Goal: Task Accomplishment & Management: Use online tool/utility

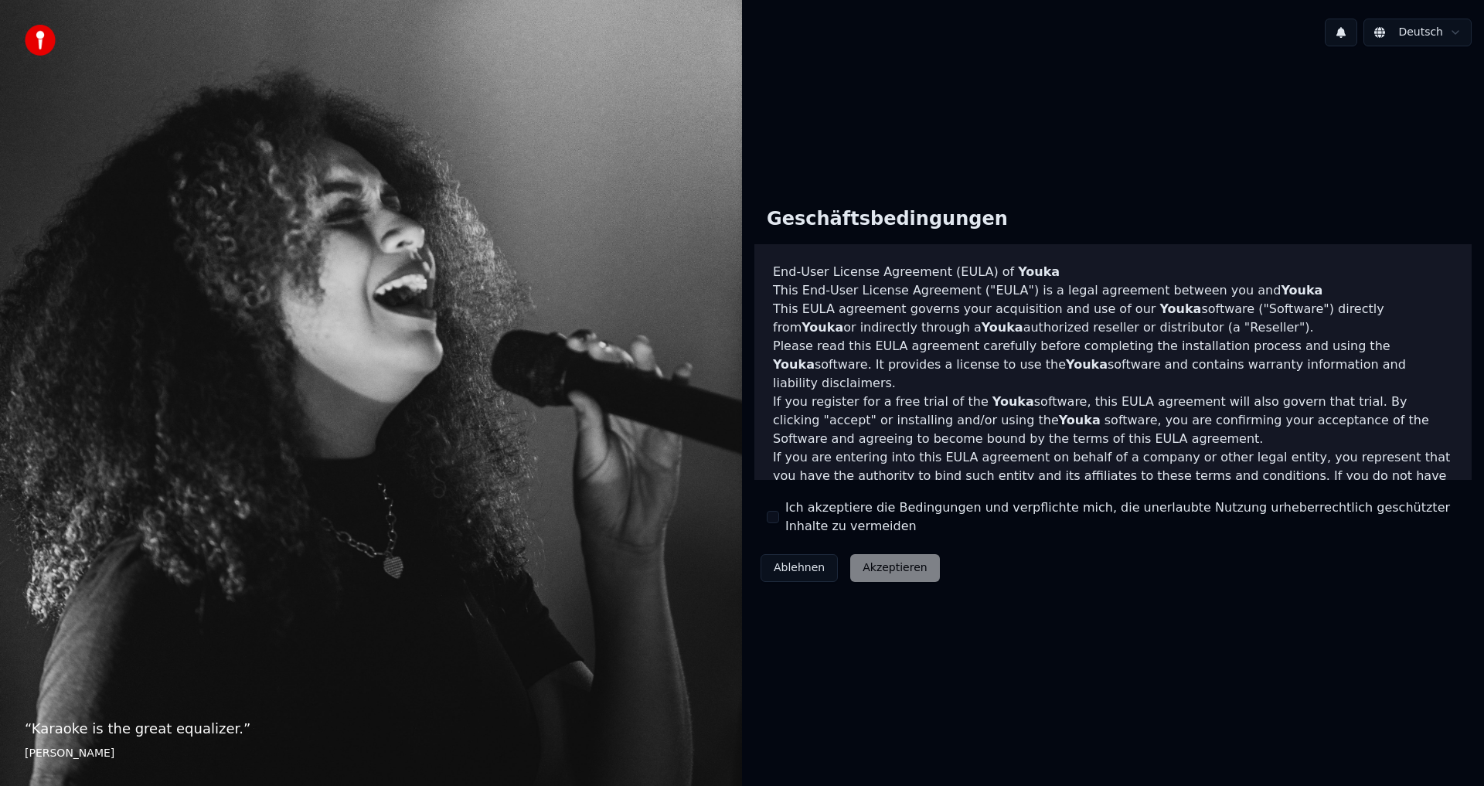
click at [774, 516] on button "Ich akzeptiere die Bedingungen und verpflichte mich, die unerlaubte Nutzung urh…" at bounding box center [773, 517] width 12 height 12
click at [866, 568] on button "Akzeptieren" at bounding box center [894, 568] width 89 height 28
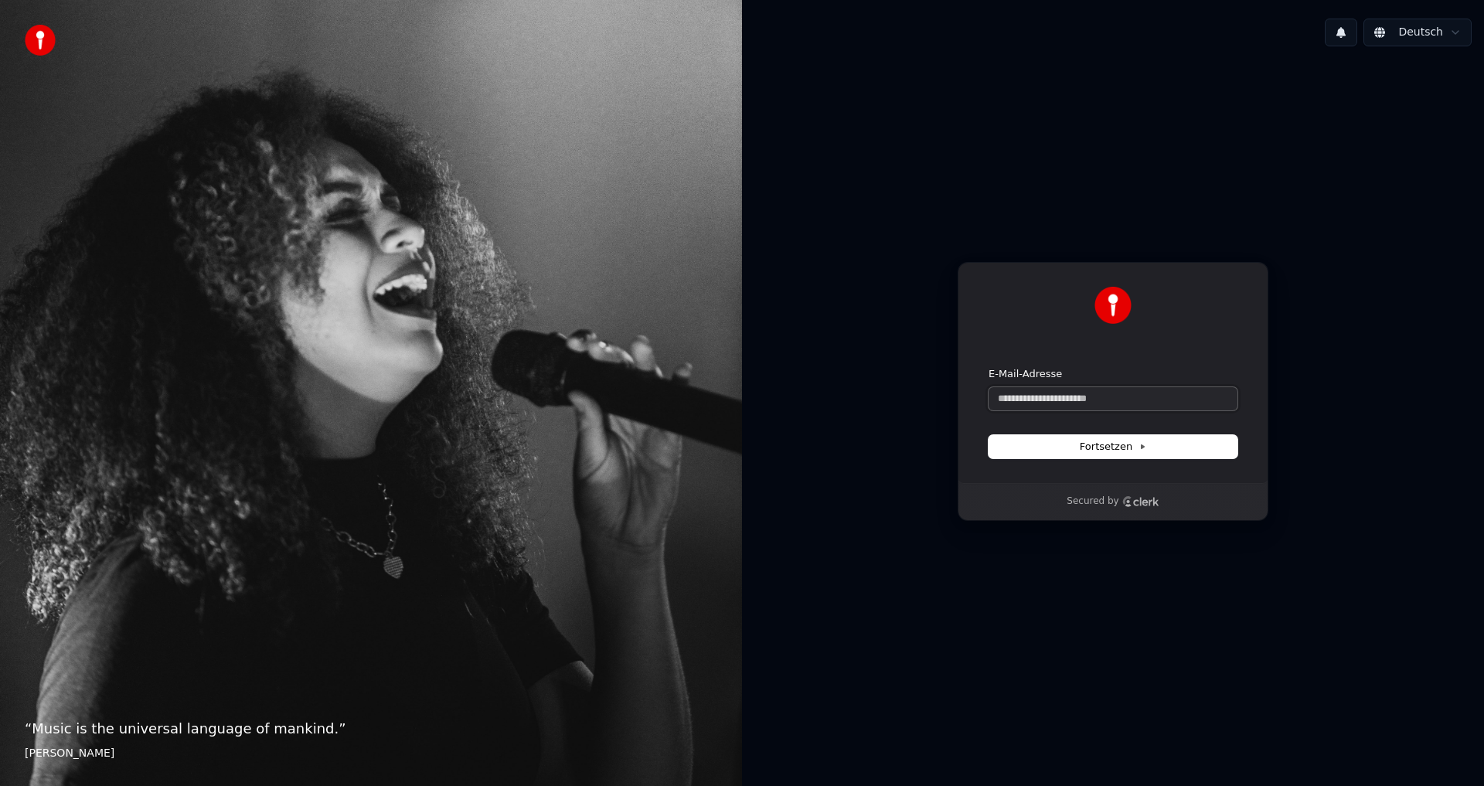
click at [1125, 405] on input "E-Mail-Adresse" at bounding box center [1113, 398] width 249 height 23
click at [1050, 451] on button "Fortsetzen" at bounding box center [1113, 446] width 249 height 23
type input "**********"
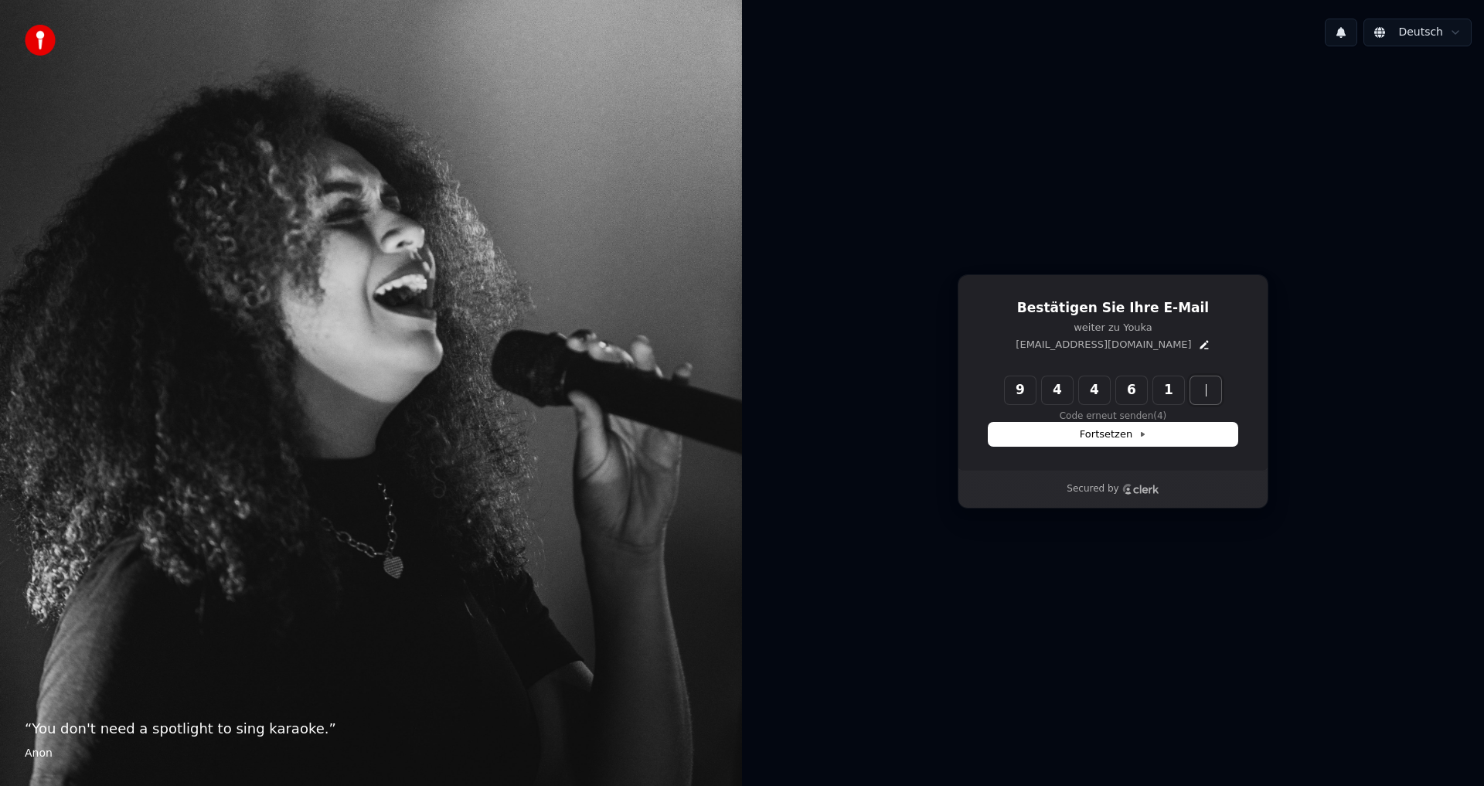
type input "*****"
click at [1086, 441] on span "Fortsetzen" at bounding box center [1113, 434] width 66 height 14
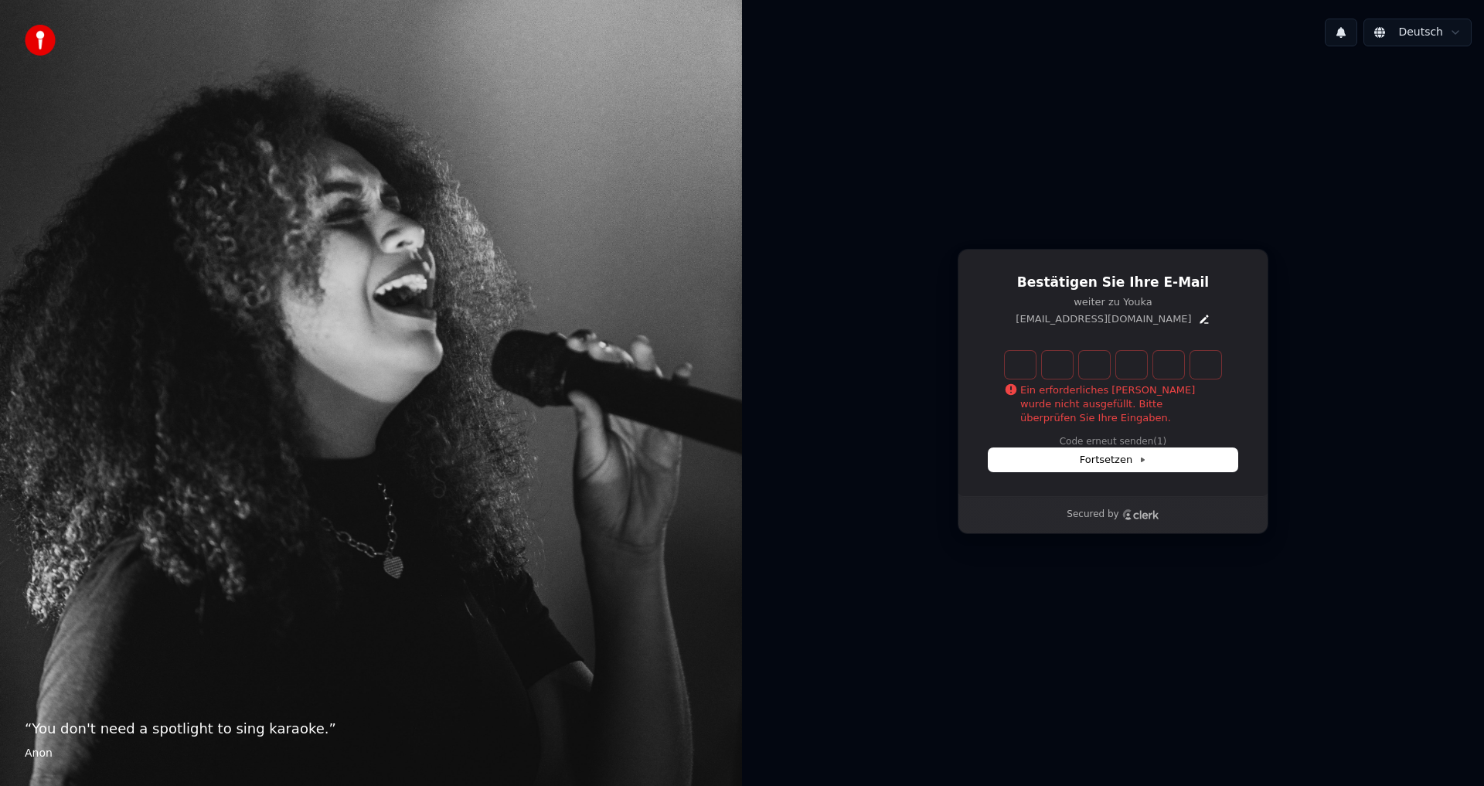
click at [1019, 363] on input "Enter verification code" at bounding box center [1128, 365] width 247 height 28
type input "******"
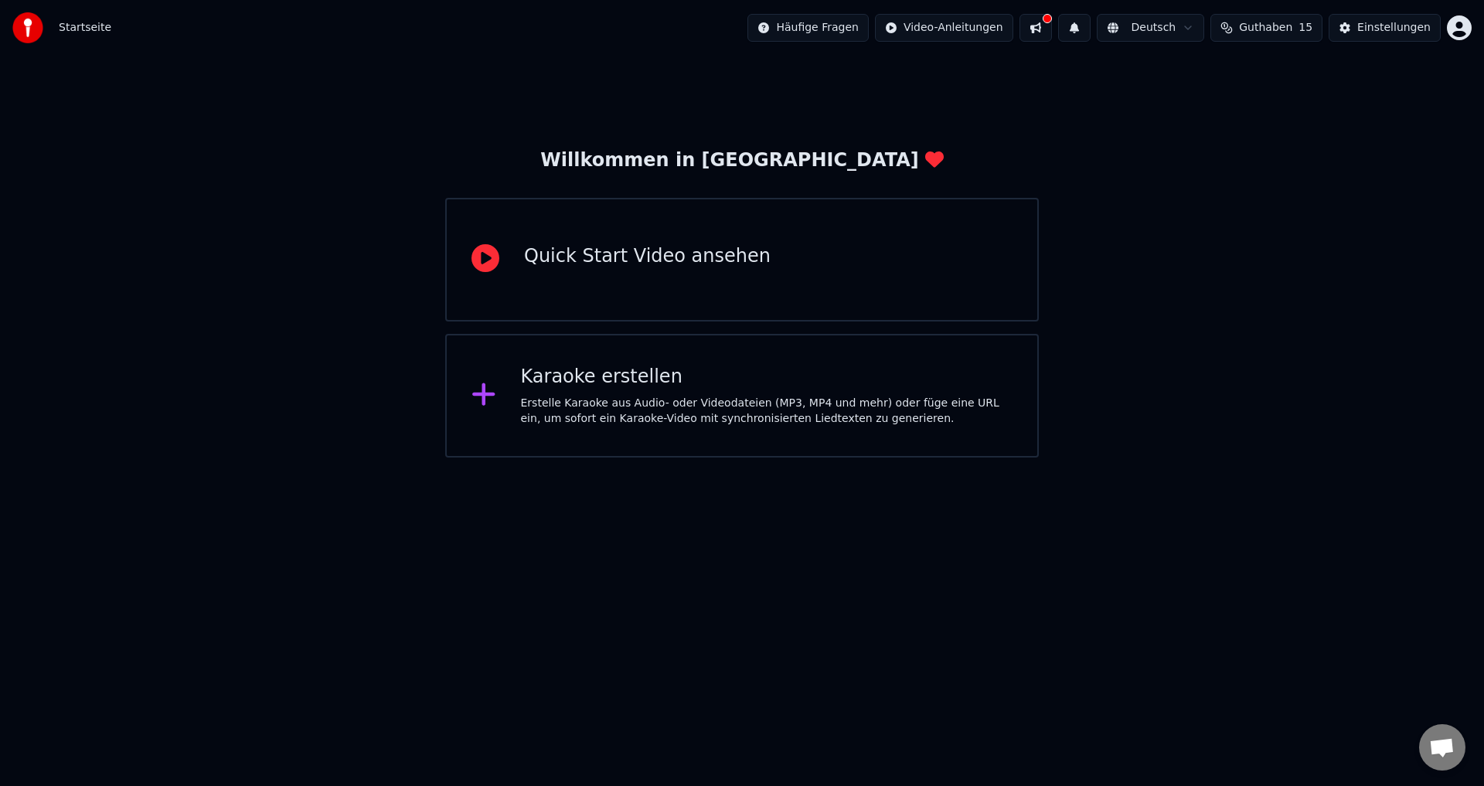
click at [434, 458] on html "Startseite Häufige Fragen Video-Anleitungen Deutsch Guthaben 15 Einstellungen W…" at bounding box center [742, 229] width 1484 height 458
click at [595, 367] on div "Karaoke erstellen" at bounding box center [767, 377] width 492 height 25
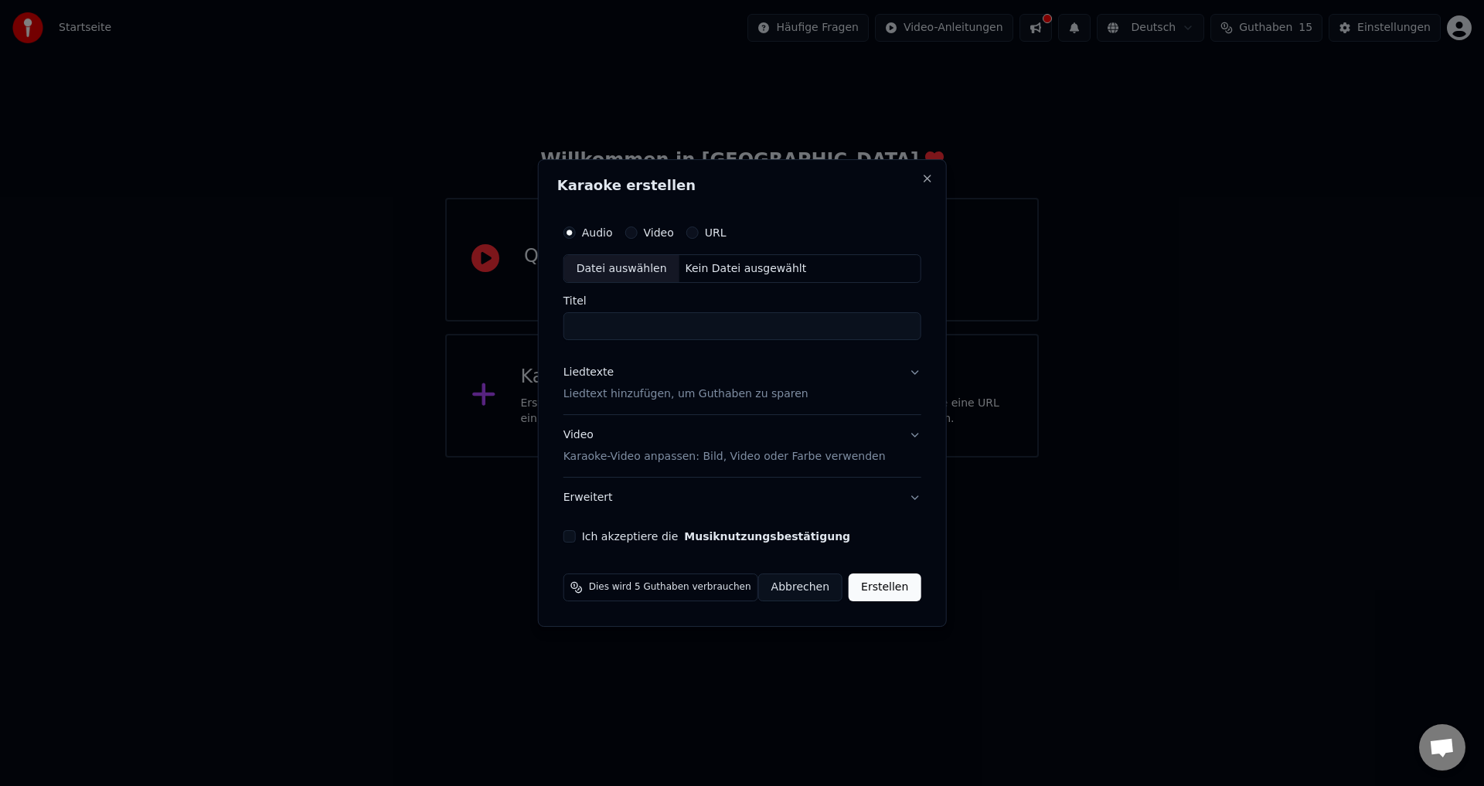
click at [662, 228] on label "Video" at bounding box center [658, 232] width 30 height 11
click at [637, 228] on button "Video" at bounding box center [630, 232] width 12 height 12
click at [698, 231] on button "URL" at bounding box center [692, 232] width 12 height 12
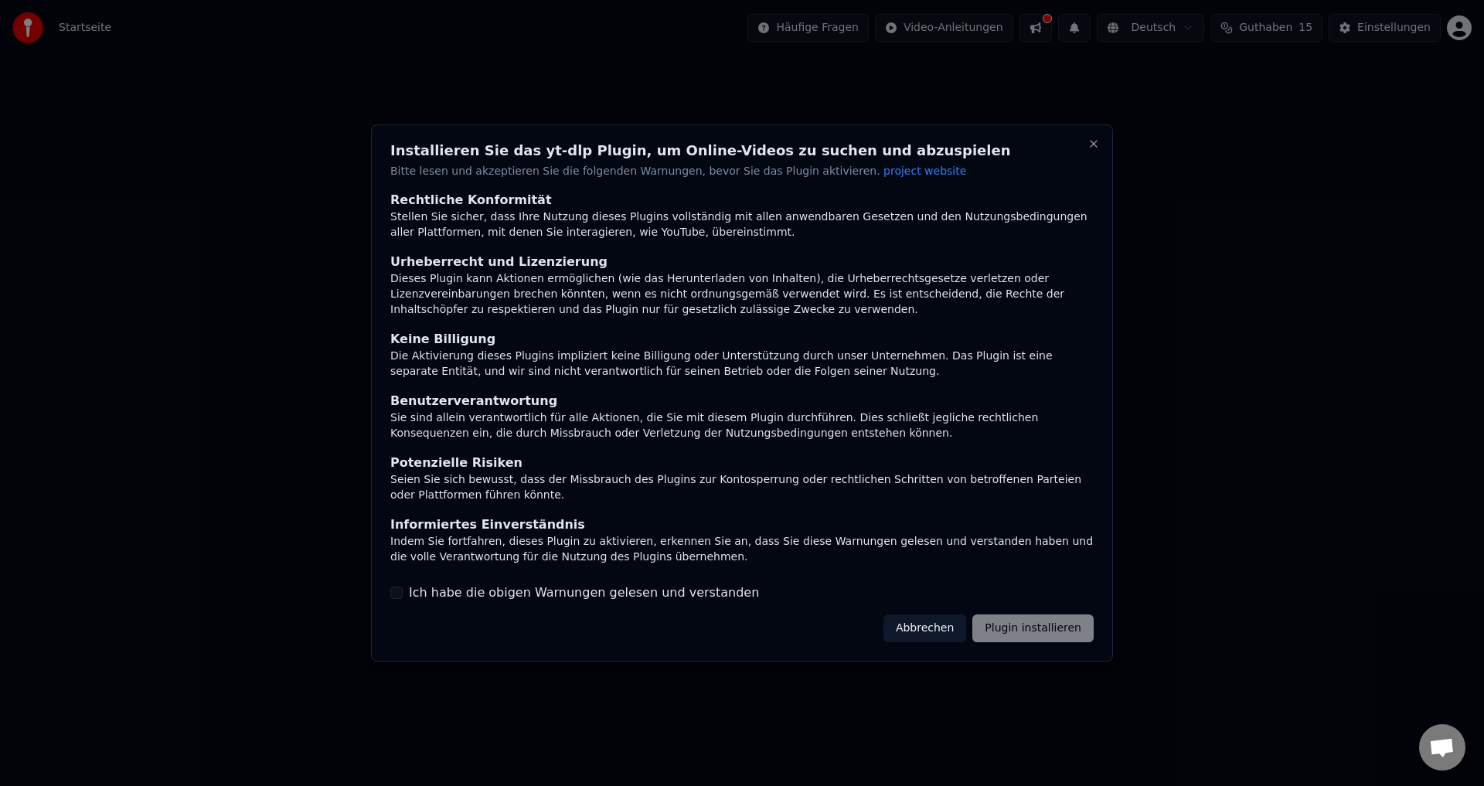
click at [944, 634] on button "Abbrechen" at bounding box center [924, 628] width 83 height 28
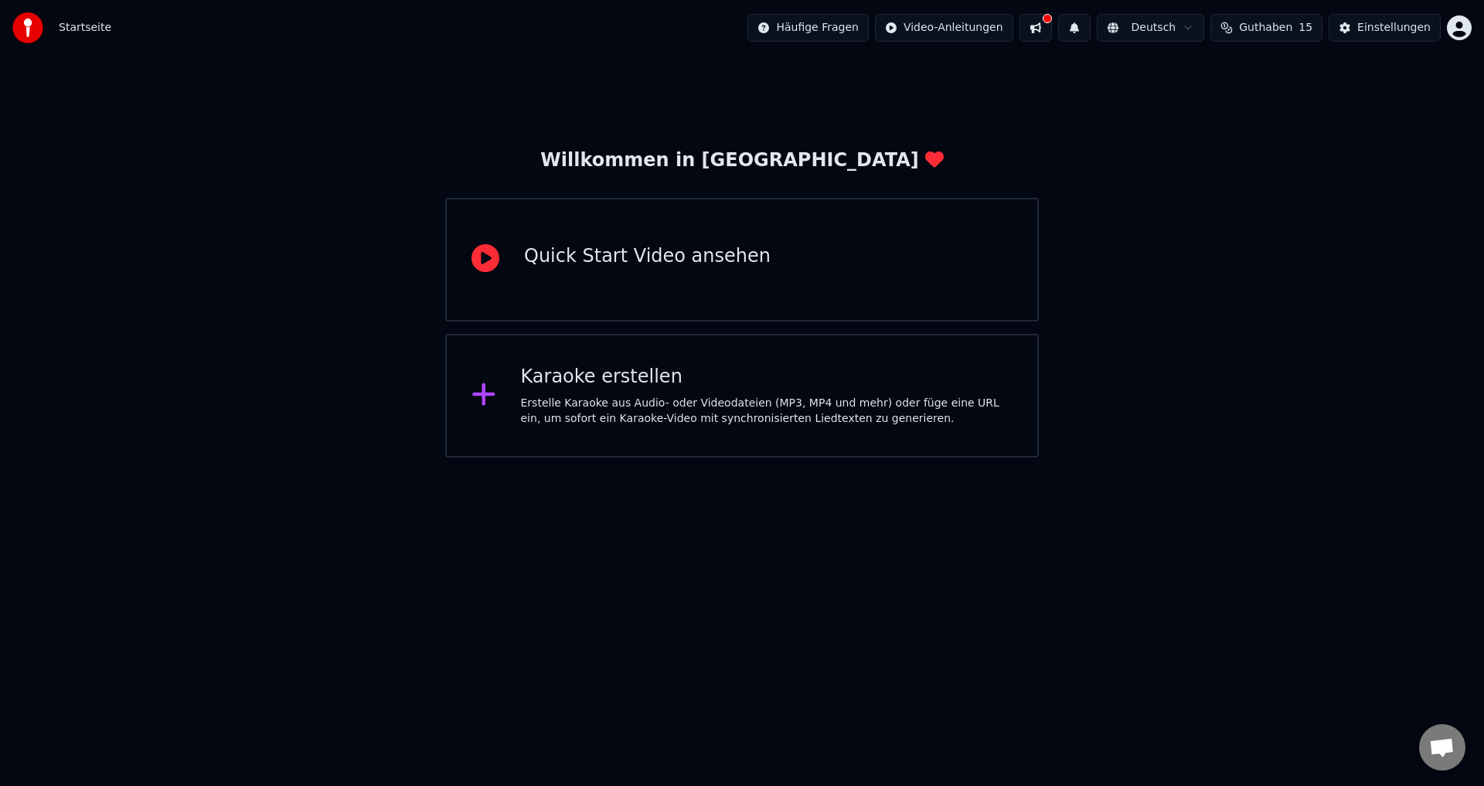
click at [642, 451] on div "Karaoke erstellen Erstelle Karaoke aus Audio- oder Videodateien (MP3, MP4 und m…" at bounding box center [742, 396] width 594 height 124
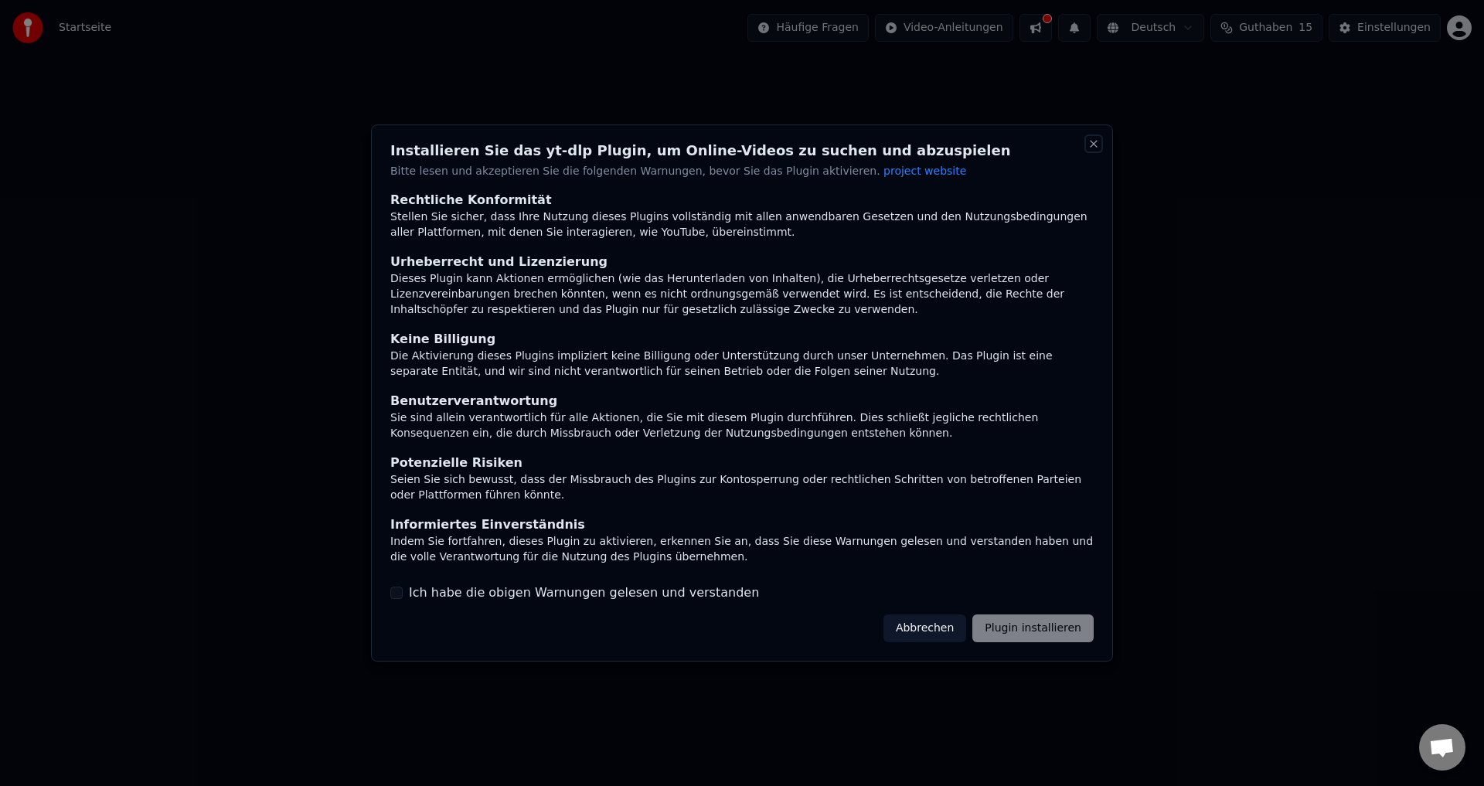
click at [1096, 145] on button "Close" at bounding box center [1093, 144] width 12 height 12
click at [1095, 145] on button "Close" at bounding box center [1093, 144] width 12 height 12
click at [1089, 148] on button "Close" at bounding box center [1093, 144] width 12 height 12
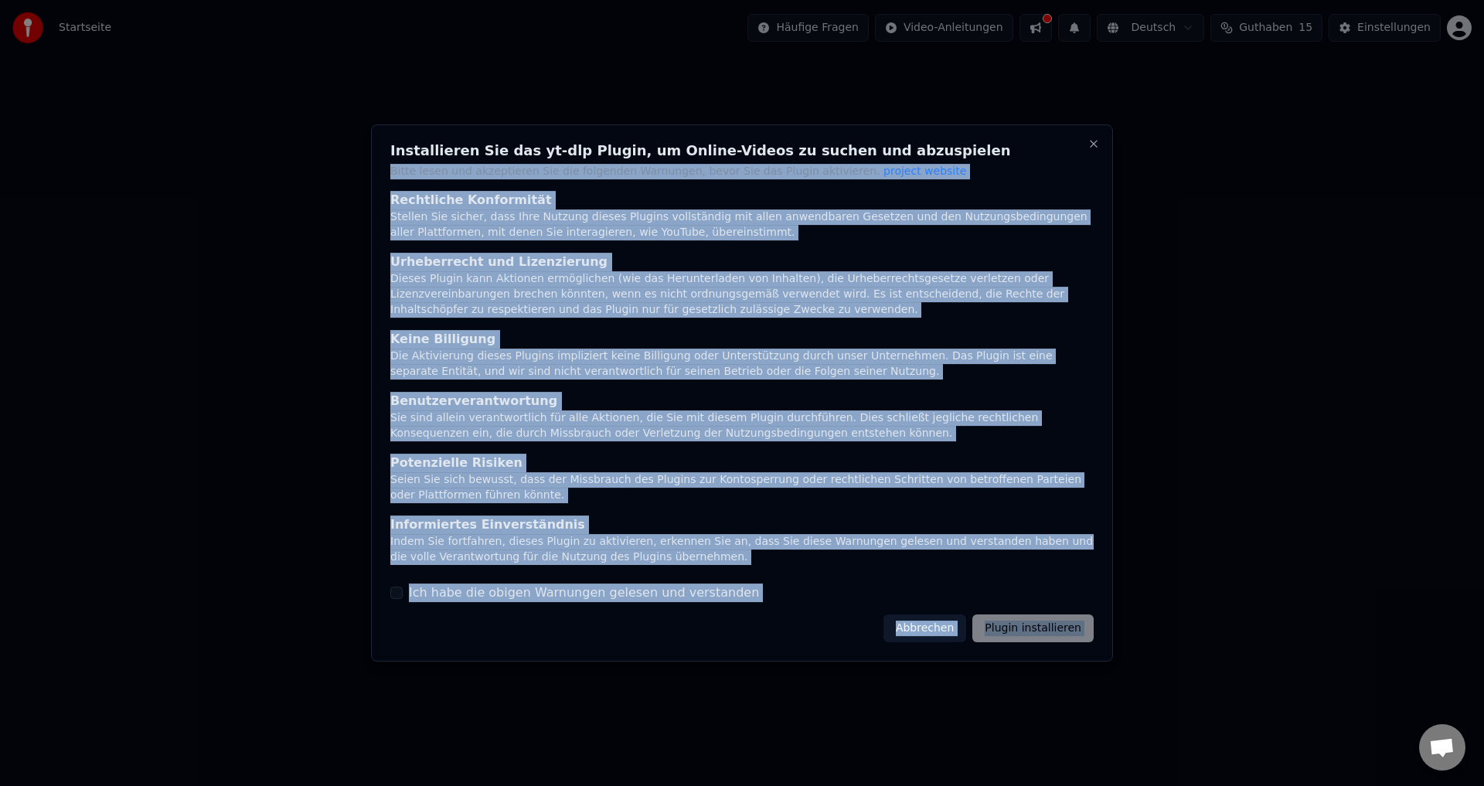
click at [1093, 145] on div "Installieren Sie das yt-dlp Plugin, um Online-Videos zu suchen und abzuspielen …" at bounding box center [742, 393] width 742 height 538
click at [1093, 146] on button "Close" at bounding box center [1093, 144] width 12 height 12
click at [951, 637] on button "Abbrechen" at bounding box center [924, 628] width 83 height 28
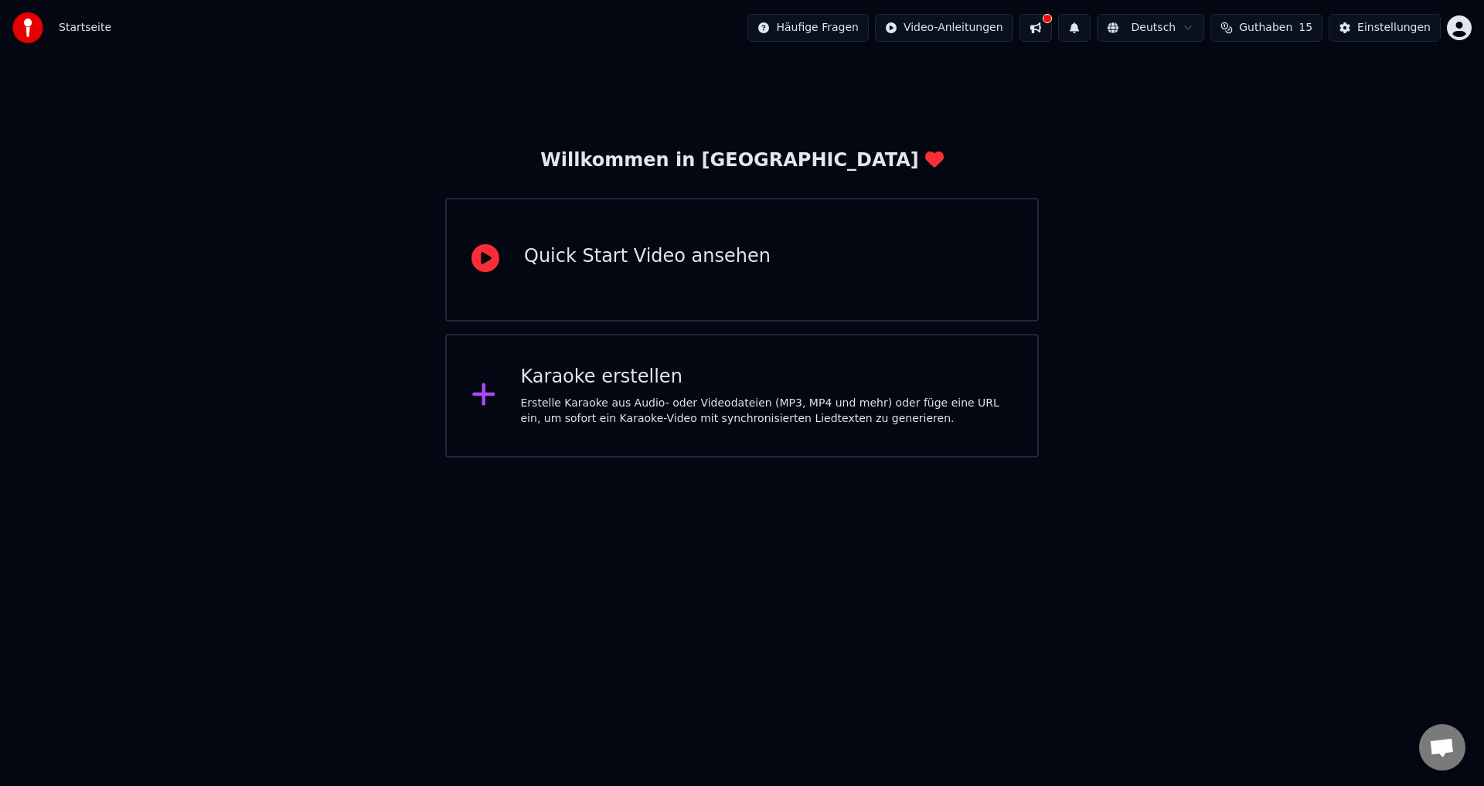
drag, startPoint x: 938, startPoint y: 592, endPoint x: 935, endPoint y: 611, distance: 19.5
click at [938, 458] on html "Startseite Häufige Fragen Video-Anleitungen Deutsch Guthaben 15 Einstellungen W…" at bounding box center [742, 229] width 1484 height 458
click at [676, 386] on div "Karaoke erstellen" at bounding box center [767, 377] width 492 height 25
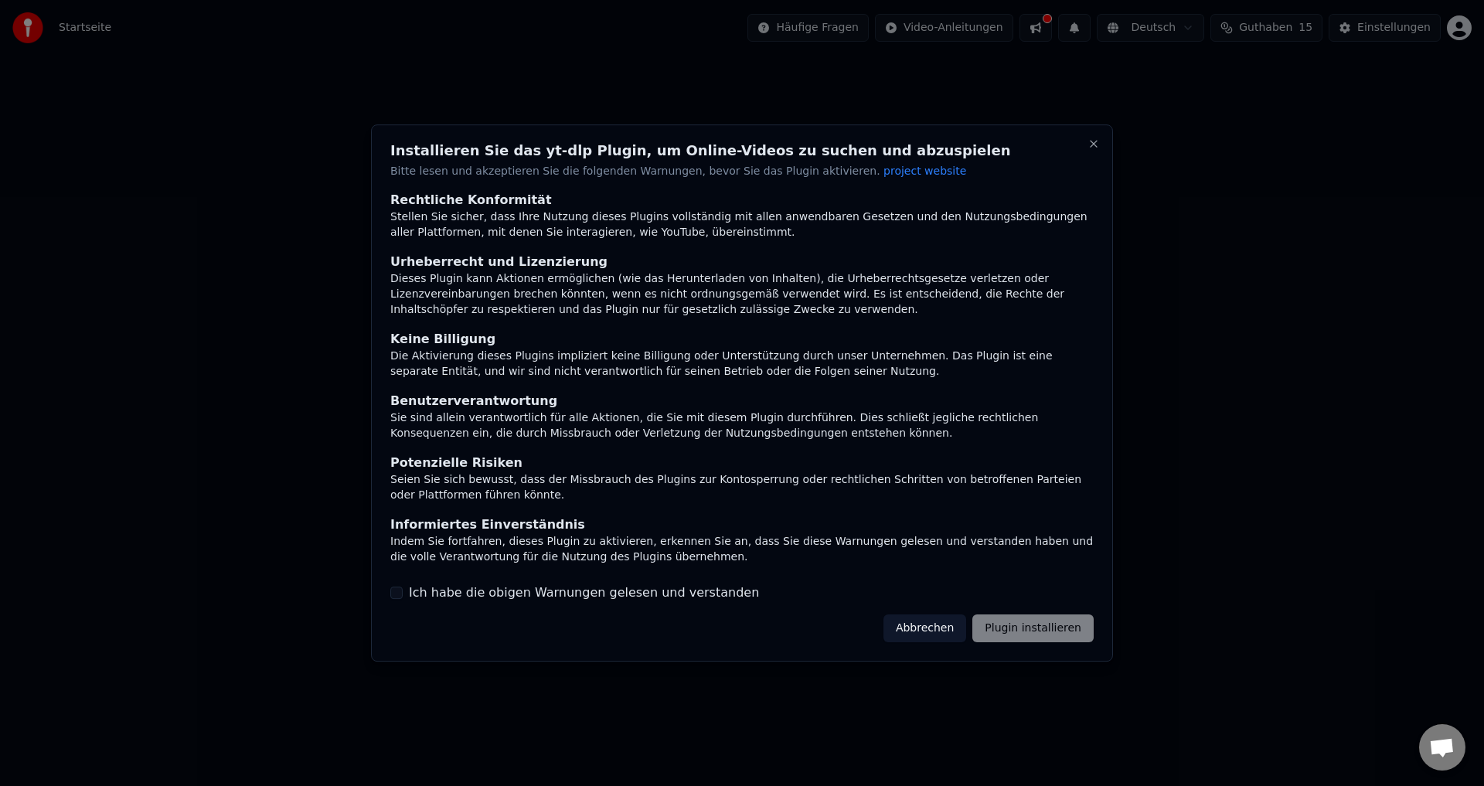
click at [516, 590] on label "Ich habe die obigen Warnungen gelesen und verstanden" at bounding box center [584, 593] width 350 height 19
click at [403, 590] on button "Ich habe die obigen Warnungen gelesen und verstanden" at bounding box center [396, 593] width 12 height 12
click at [948, 628] on button "Abbrechen" at bounding box center [924, 628] width 83 height 28
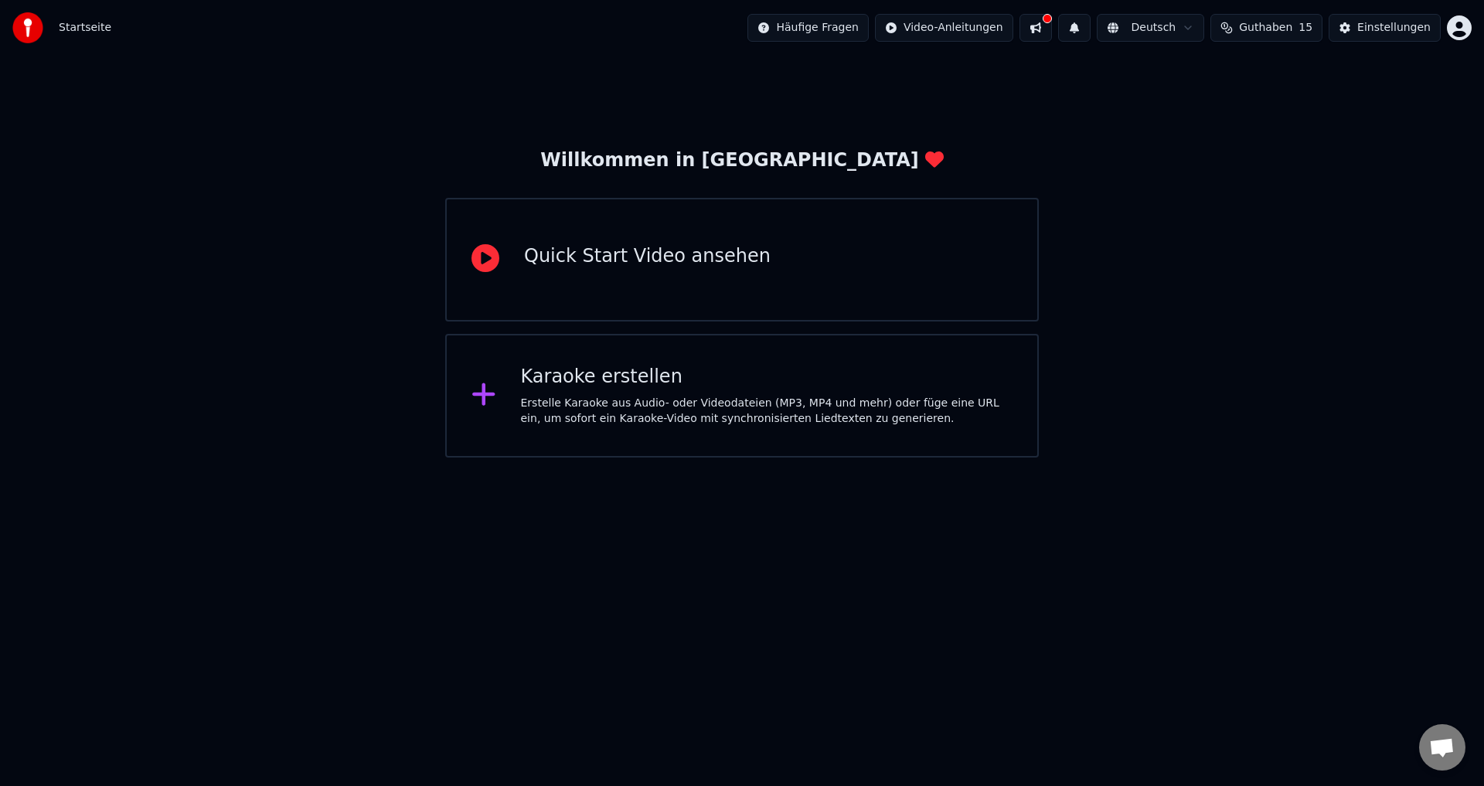
click at [648, 380] on div "Karaoke erstellen" at bounding box center [767, 377] width 492 height 25
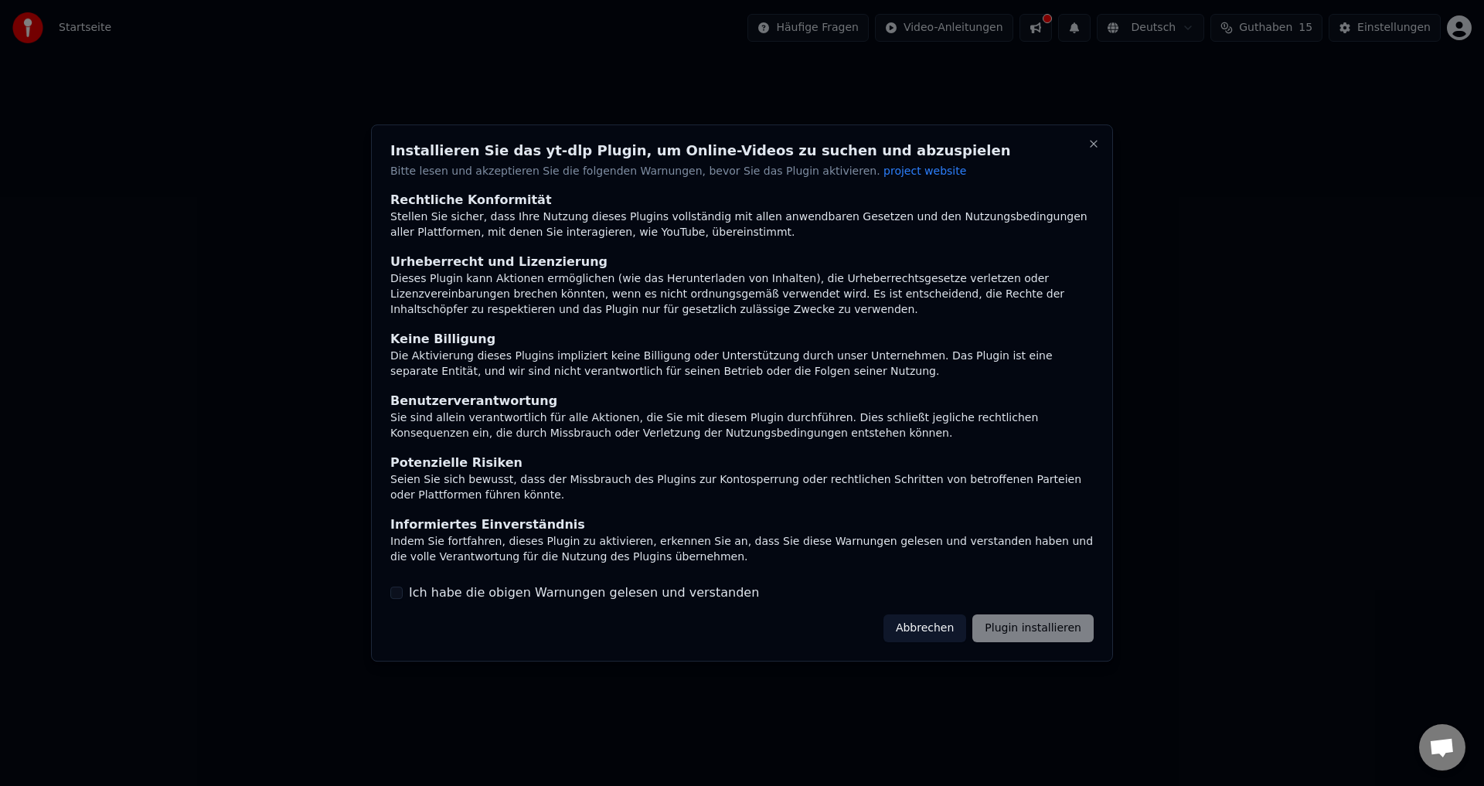
click at [618, 597] on label "Ich habe die obigen Warnungen gelesen und verstanden" at bounding box center [584, 593] width 350 height 19
click at [650, 592] on label "Ich habe die obigen Warnungen gelesen und verstanden" at bounding box center [584, 593] width 350 height 19
click at [403, 592] on button "Ich habe die obigen Warnungen gelesen und verstanden" at bounding box center [396, 593] width 12 height 12
click at [1081, 635] on button "Plugin installieren" at bounding box center [1032, 628] width 121 height 28
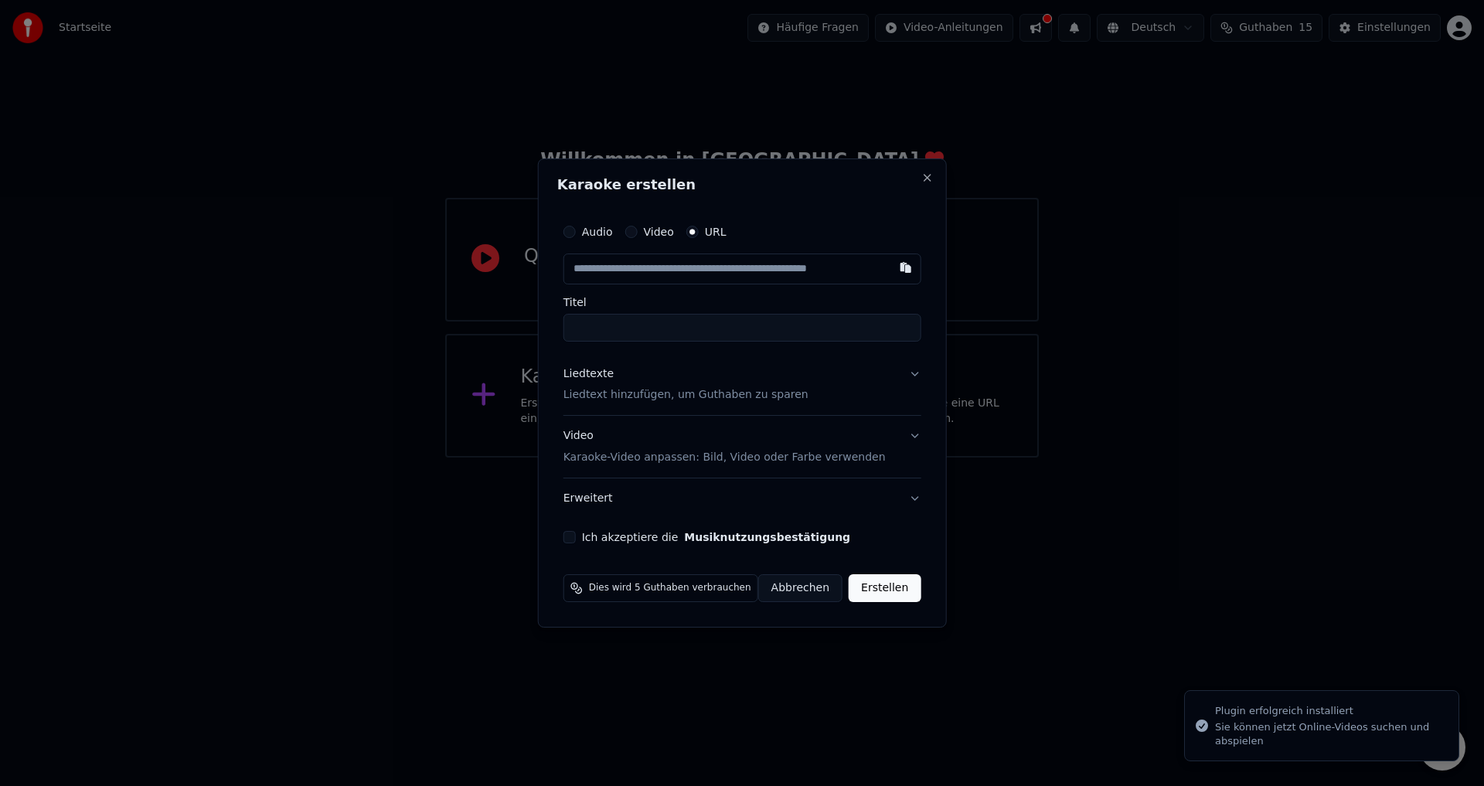
click at [659, 228] on label "Video" at bounding box center [658, 231] width 30 height 11
click at [637, 228] on button "Video" at bounding box center [630, 232] width 12 height 12
click at [694, 269] on div "Kein Datei ausgewählt" at bounding box center [746, 268] width 134 height 15
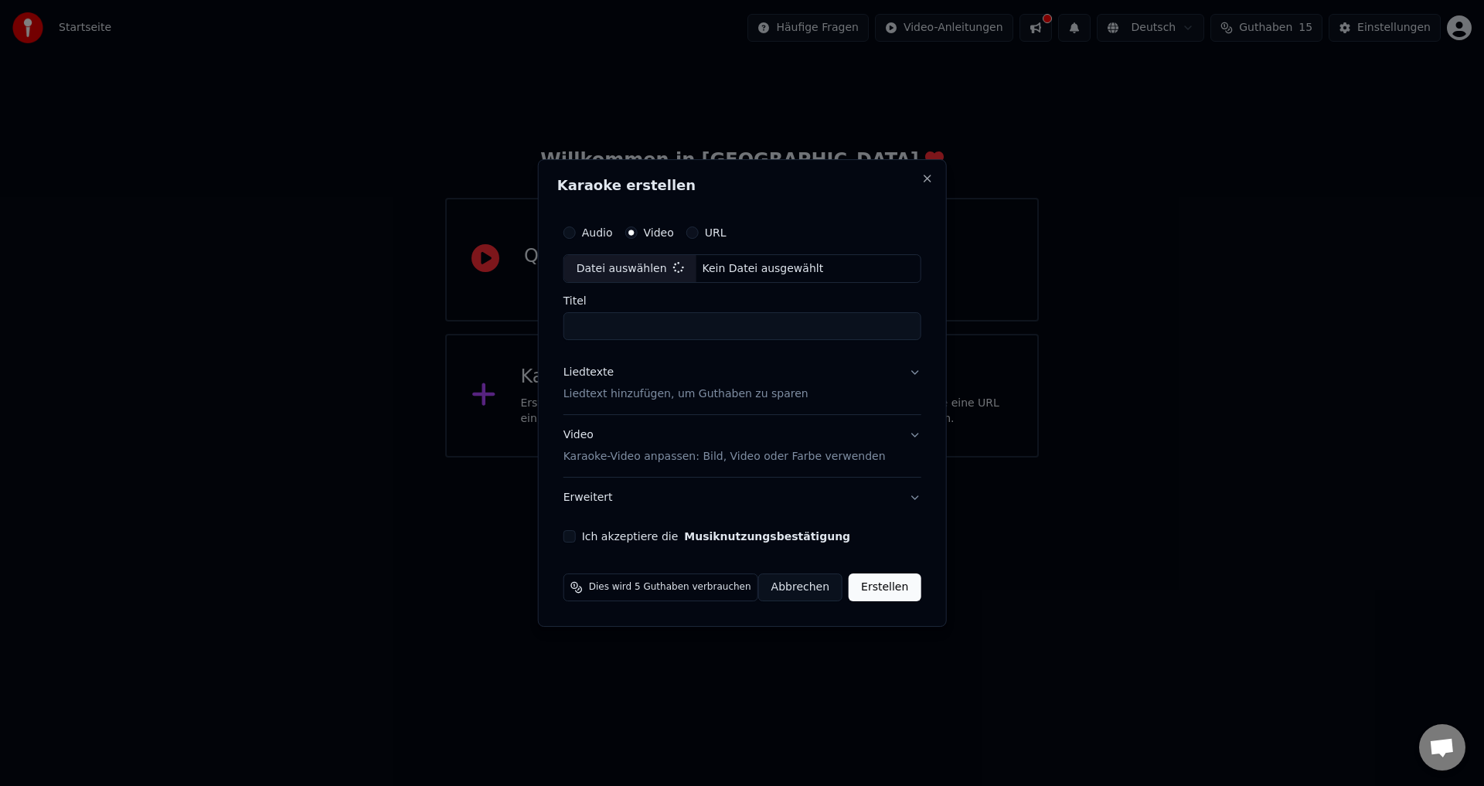
type input "**********"
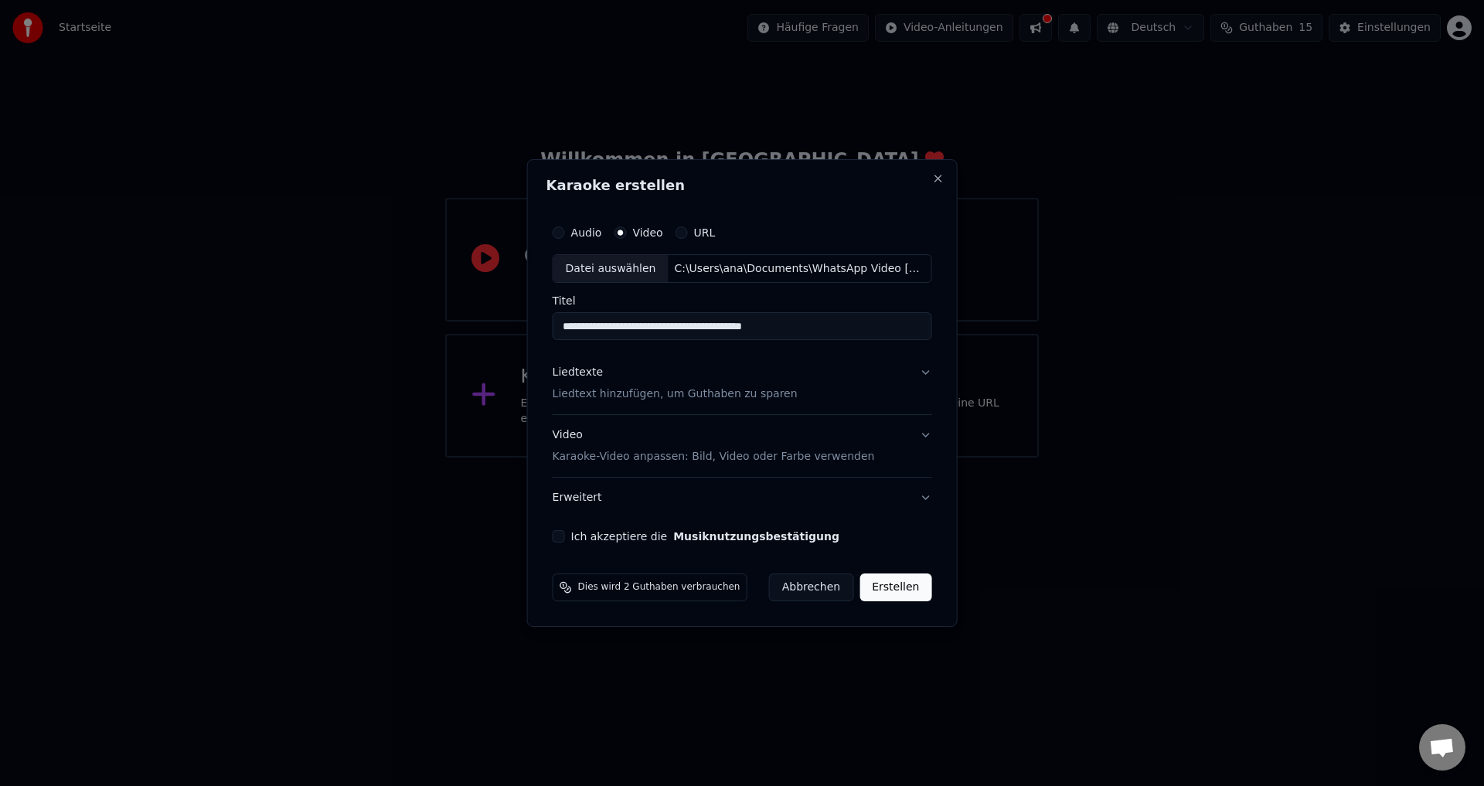
click at [596, 533] on label "Ich akzeptiere die Musiknutzungsbestätigung" at bounding box center [705, 536] width 268 height 11
click at [565, 533] on button "Ich akzeptiere die Musiknutzungsbestätigung" at bounding box center [559, 536] width 12 height 12
click at [905, 596] on button "Erstellen" at bounding box center [895, 587] width 72 height 28
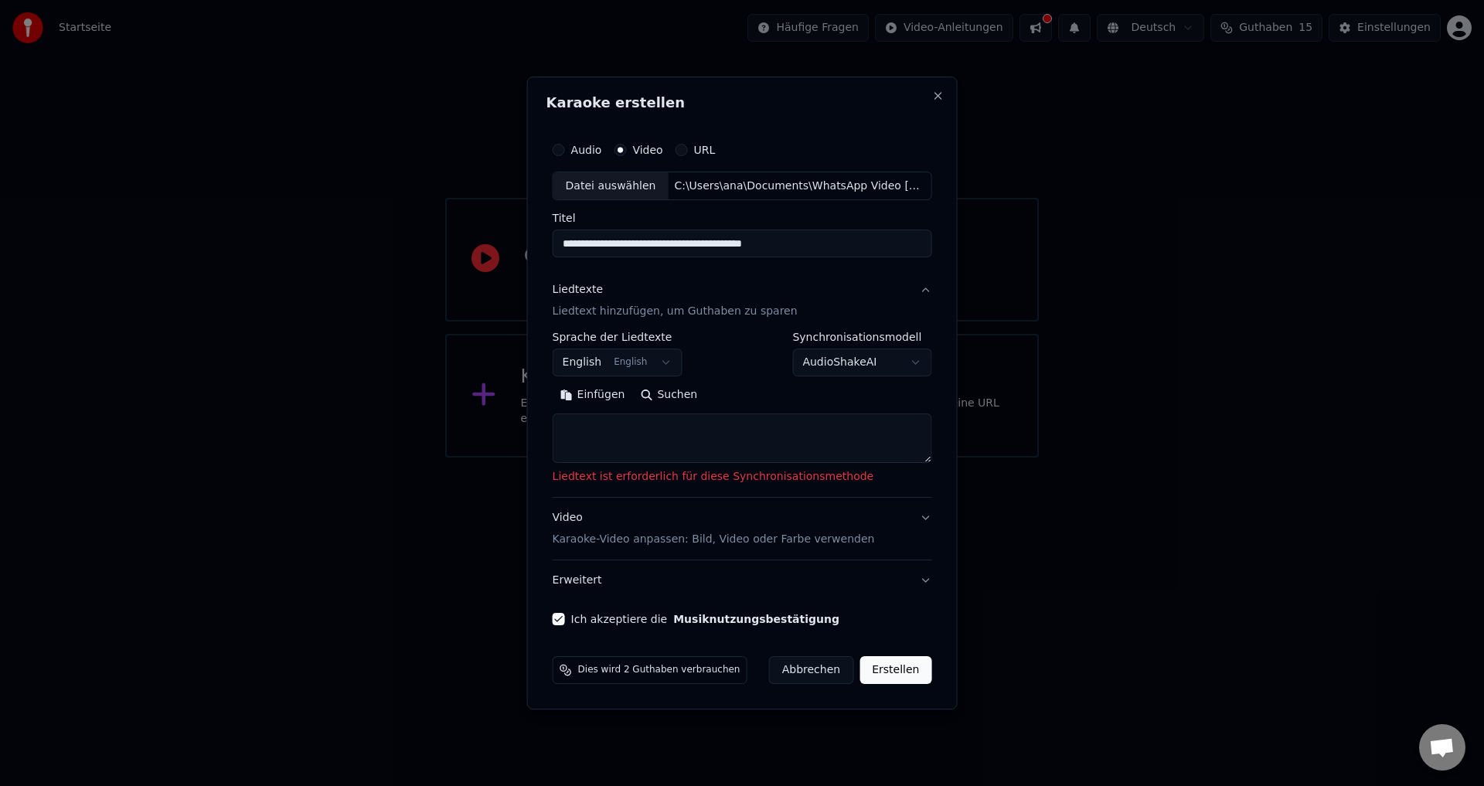
click at [757, 461] on textarea at bounding box center [742, 438] width 379 height 49
type textarea "*"
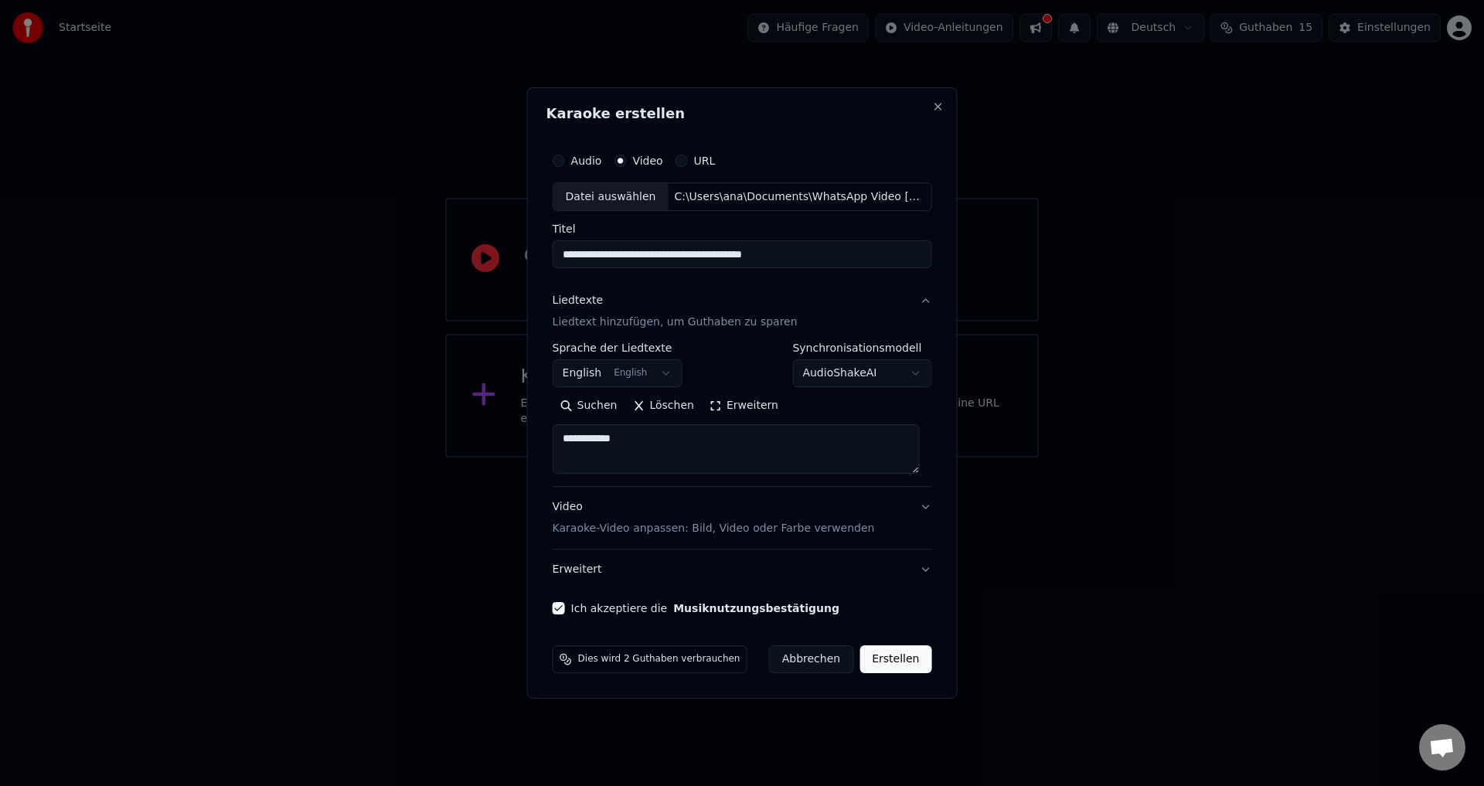
type textarea "**********"
click at [884, 652] on button "Erstellen" at bounding box center [895, 659] width 72 height 28
select select "**"
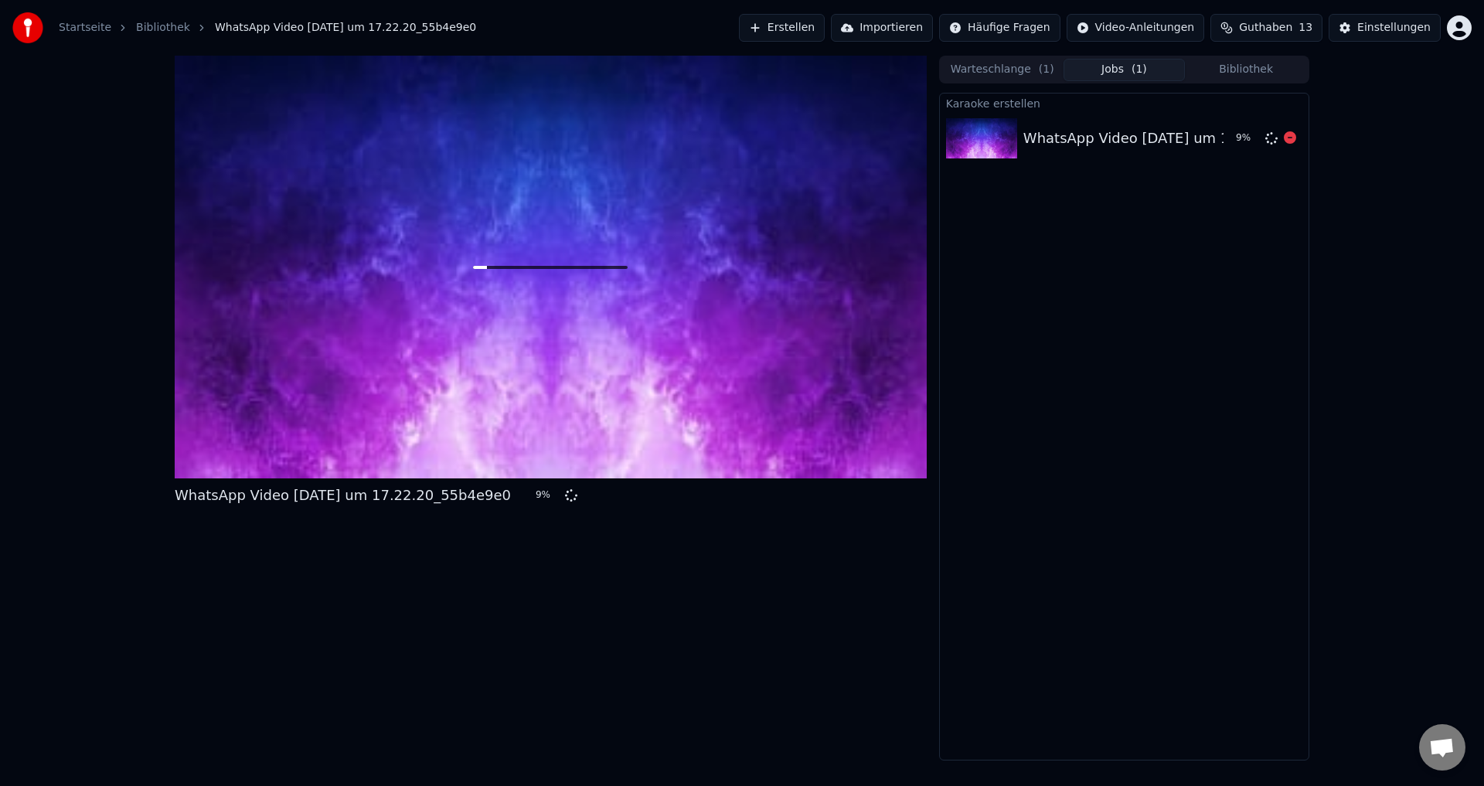
click at [1016, 148] on img at bounding box center [981, 138] width 71 height 40
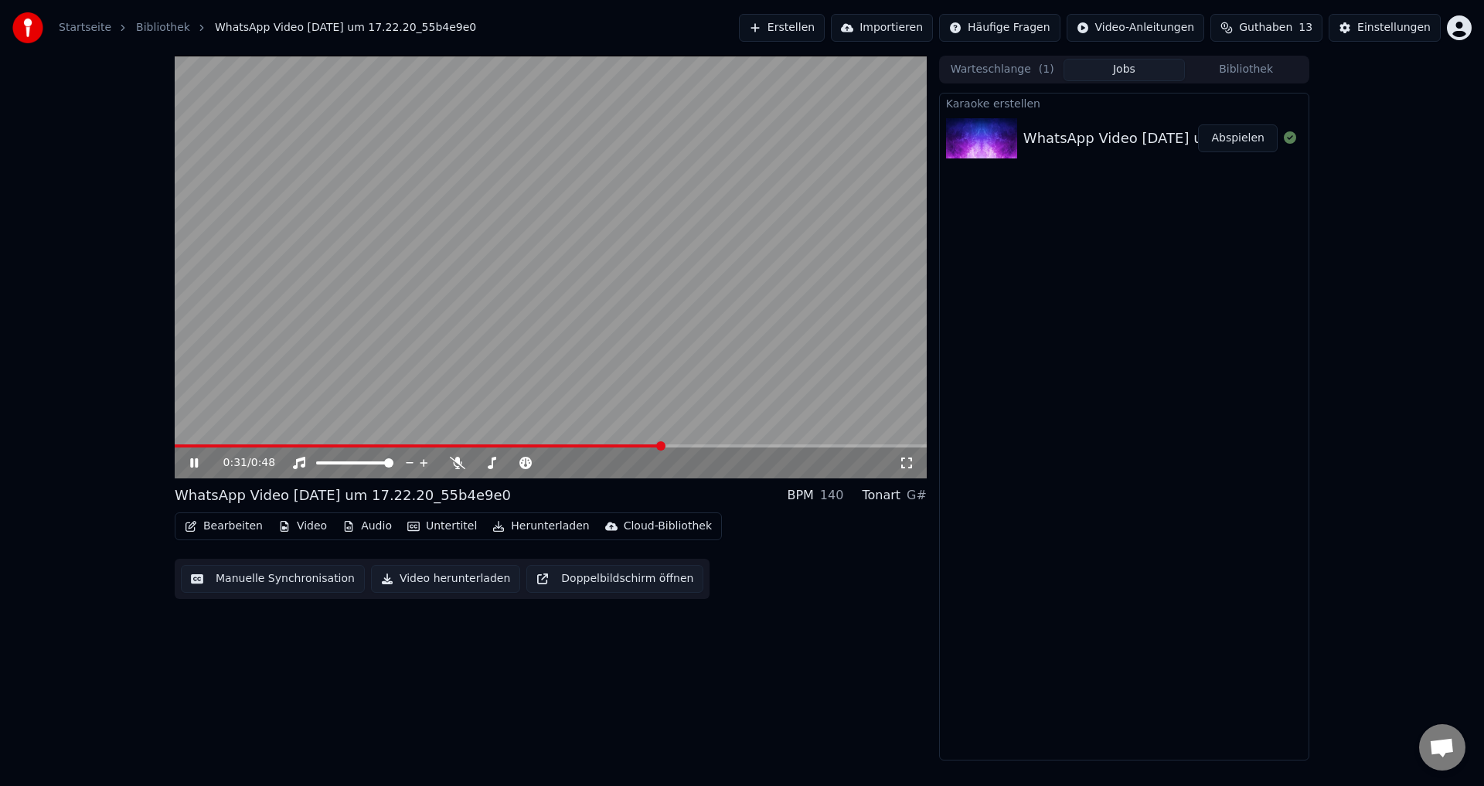
click at [546, 524] on button "Herunterladen" at bounding box center [540, 527] width 109 height 22
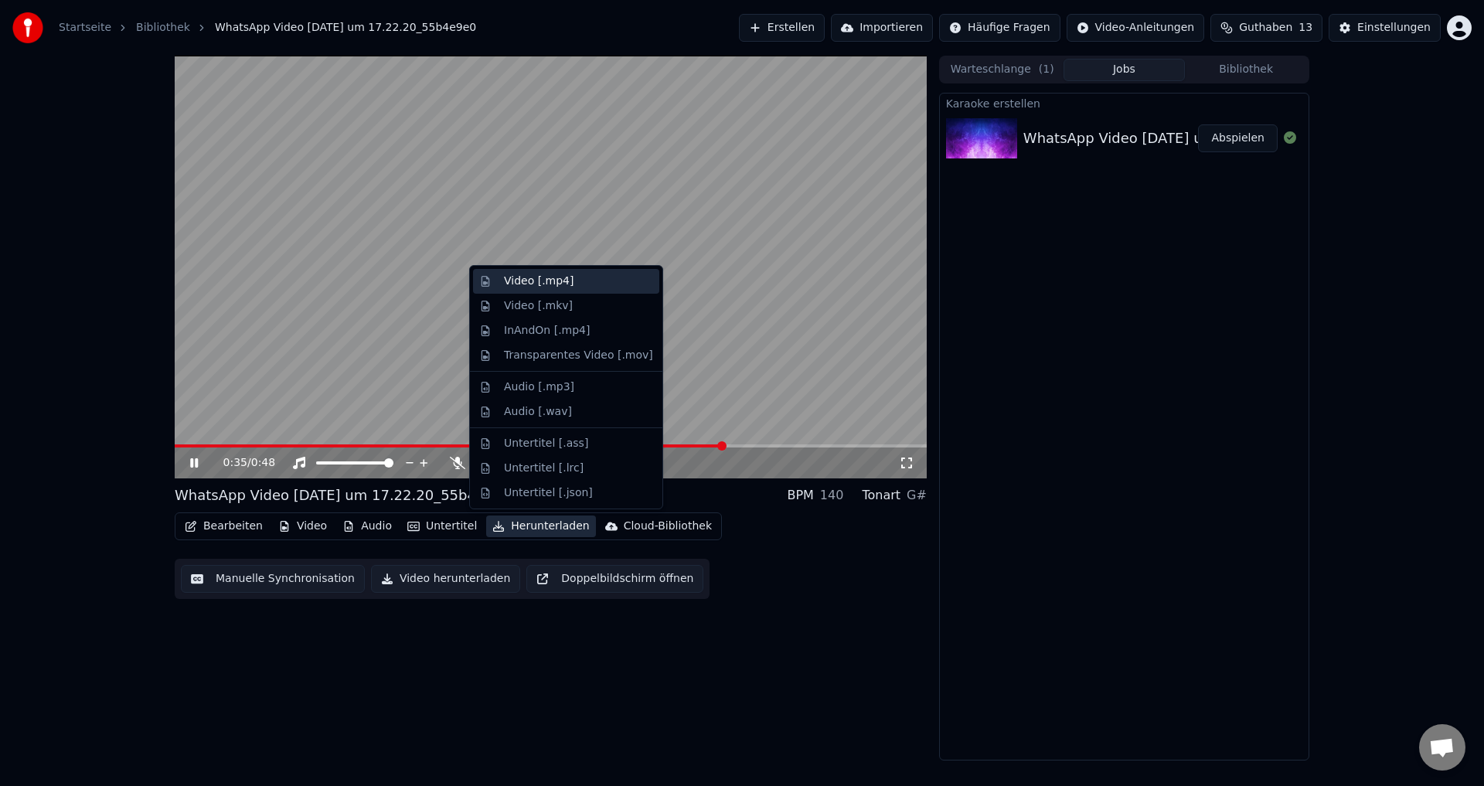
click at [533, 281] on div "Video [.mp4]" at bounding box center [539, 281] width 70 height 15
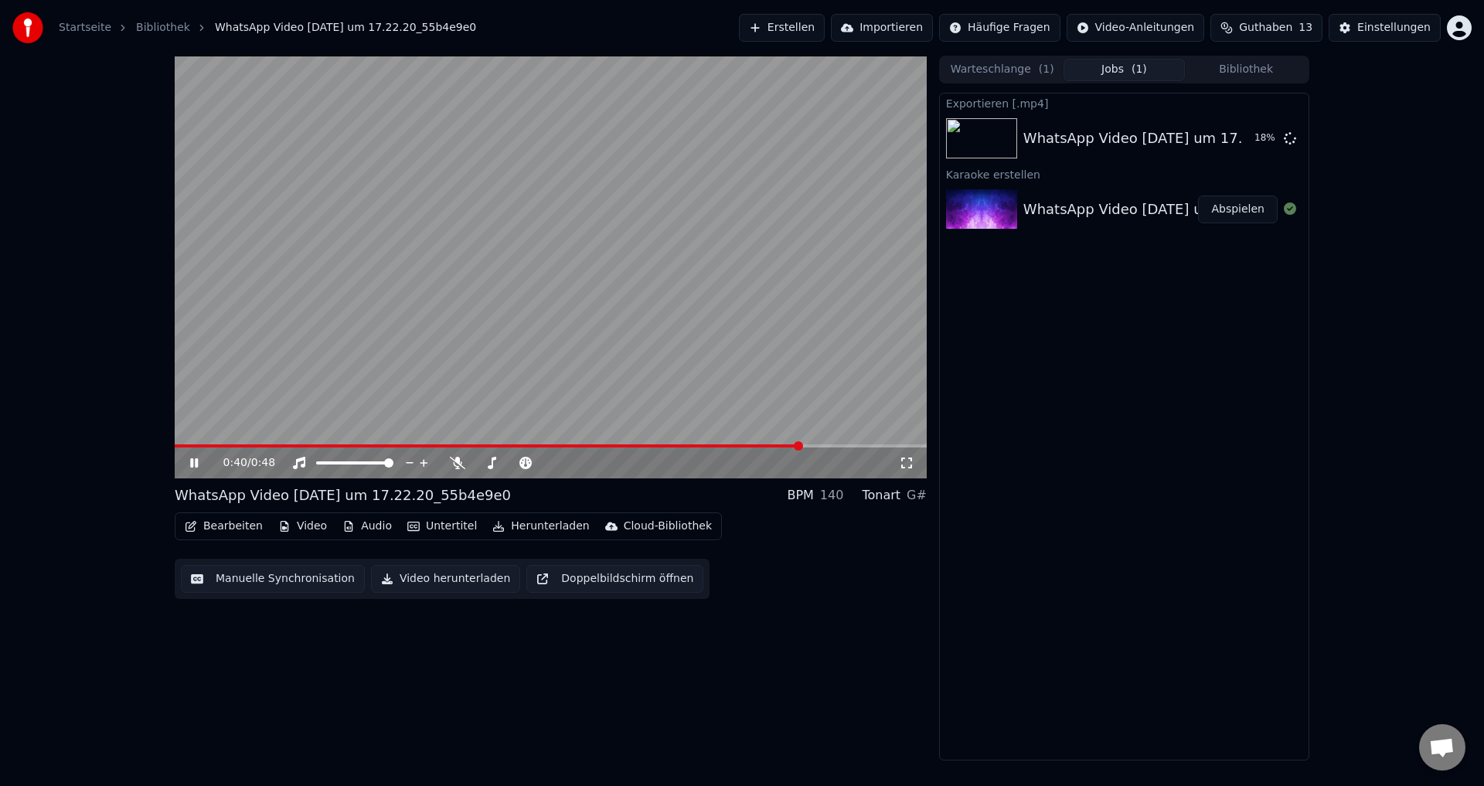
click at [642, 529] on div "Cloud-Bibliothek" at bounding box center [668, 526] width 88 height 15
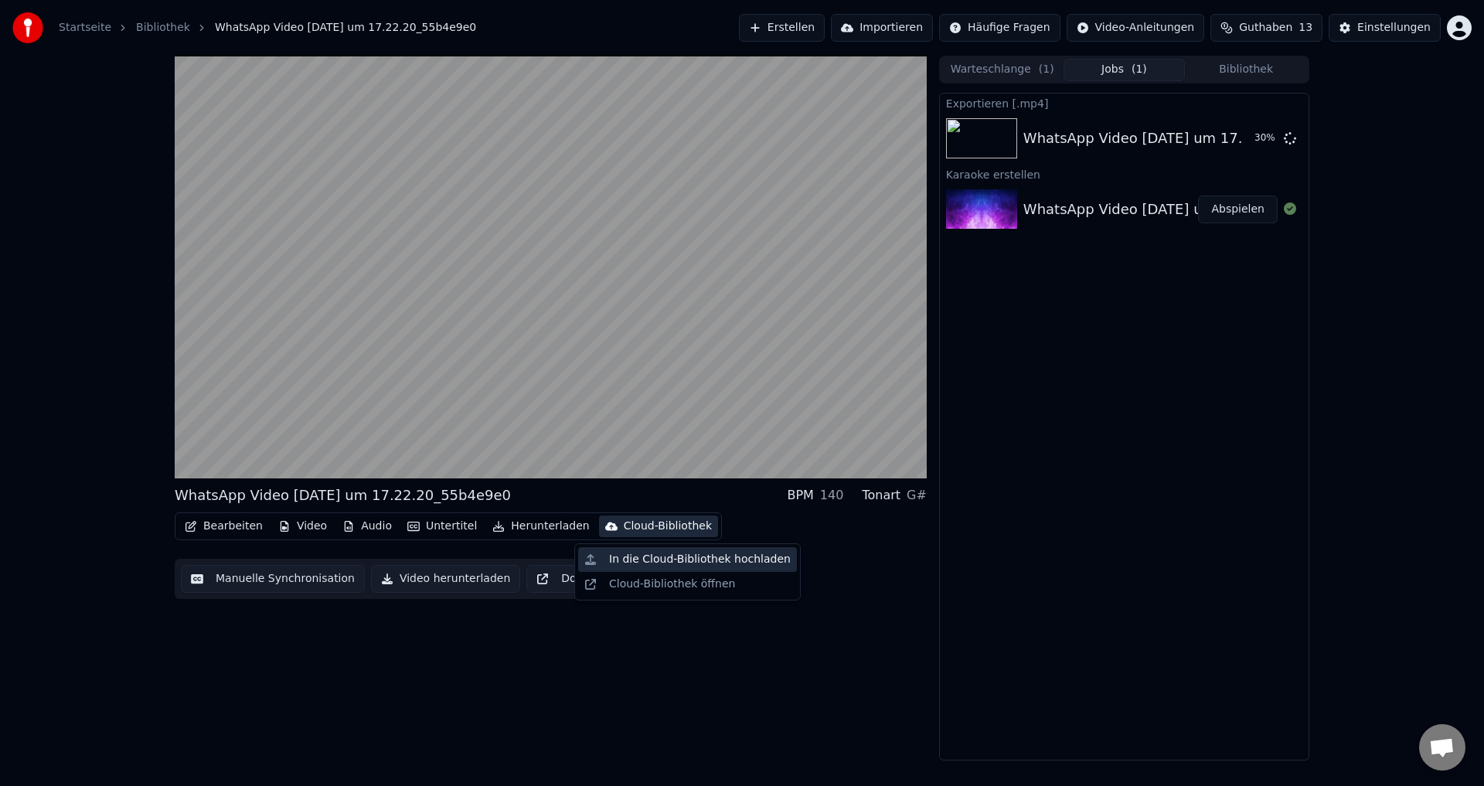
click at [720, 565] on div "In die Cloud-Bibliothek hochladen" at bounding box center [700, 559] width 182 height 15
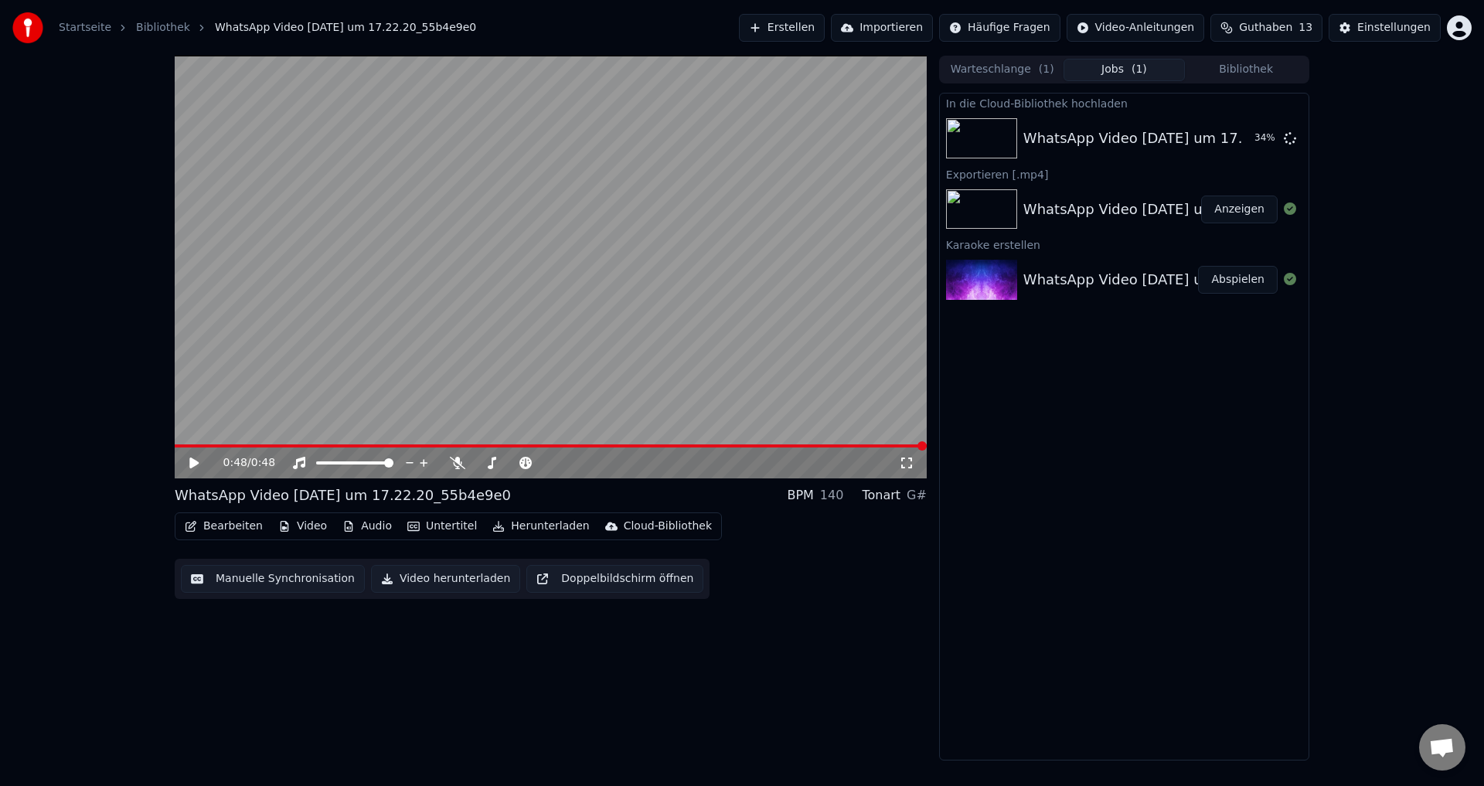
drag, startPoint x: 533, startPoint y: 197, endPoint x: 553, endPoint y: 308, distance: 112.3
click at [552, 308] on video at bounding box center [551, 267] width 752 height 423
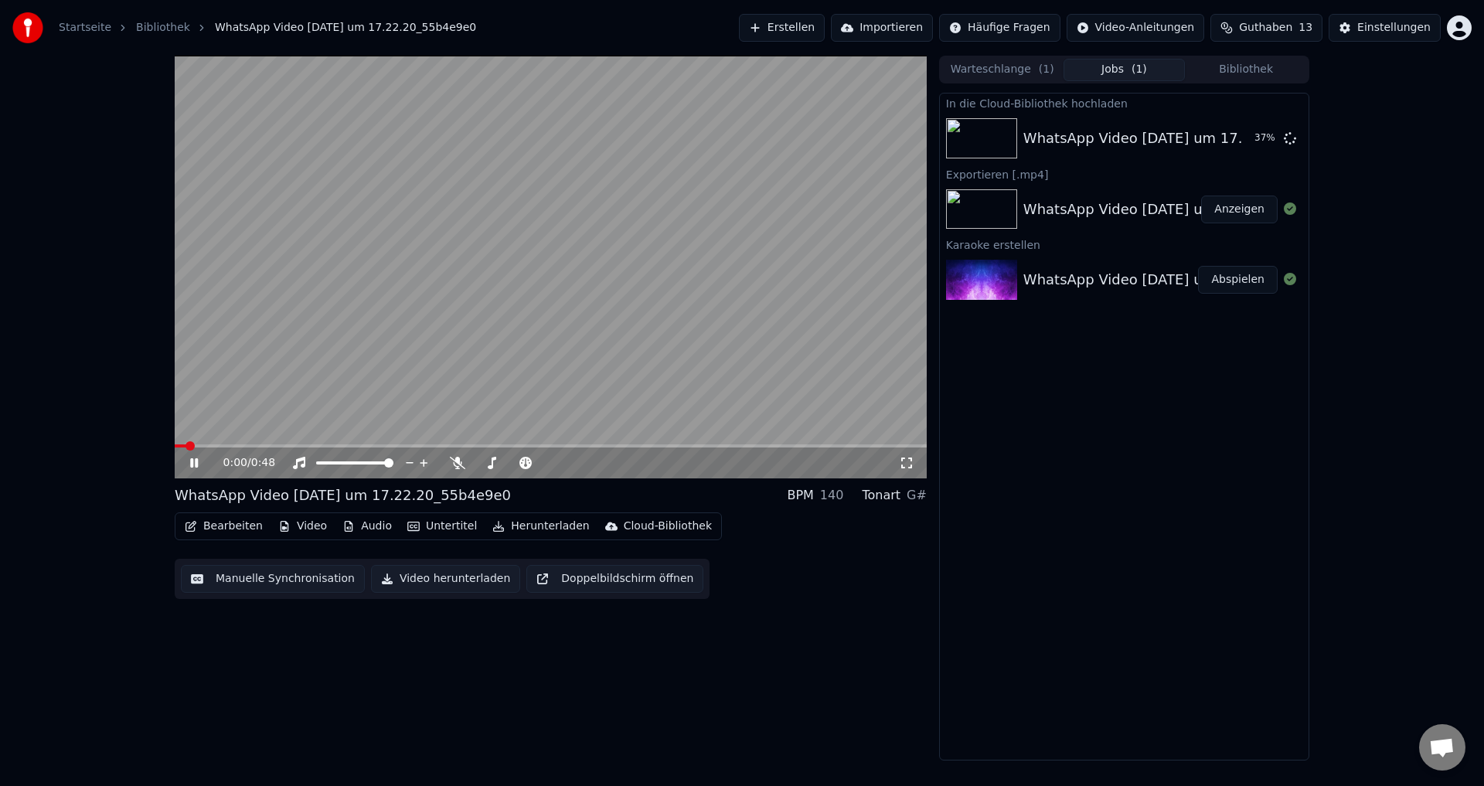
drag, startPoint x: 580, startPoint y: 302, endPoint x: 587, endPoint y: 342, distance: 40.8
click at [587, 342] on video at bounding box center [551, 267] width 752 height 423
click at [419, 577] on button "Video herunterladen" at bounding box center [445, 579] width 149 height 28
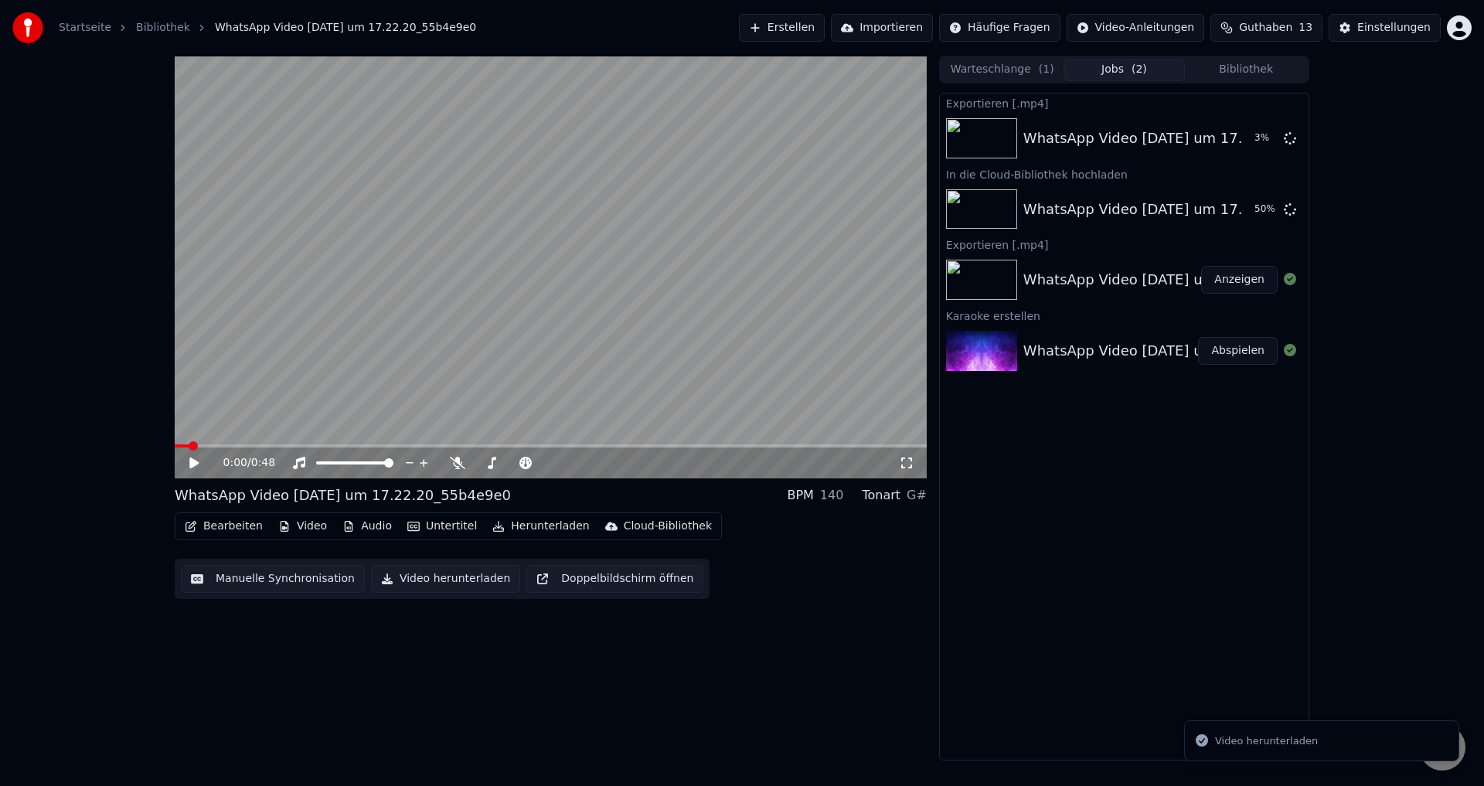
click at [1244, 750] on li "Video herunterladen" at bounding box center [1321, 741] width 275 height 42
click at [1251, 741] on div "Video herunterladen" at bounding box center [1266, 740] width 103 height 15
click at [1026, 328] on div "WhatsApp Video 2025-10-04 um 17.22.20_55b4e9e0 Abspielen" at bounding box center [1124, 351] width 369 height 53
click at [1081, 363] on div "WhatsApp Video 2025-10-04 um 17.22.20_55b4e9e0 Abspielen" at bounding box center [1124, 351] width 369 height 53
click at [1230, 350] on button "Abspielen" at bounding box center [1238, 351] width 80 height 28
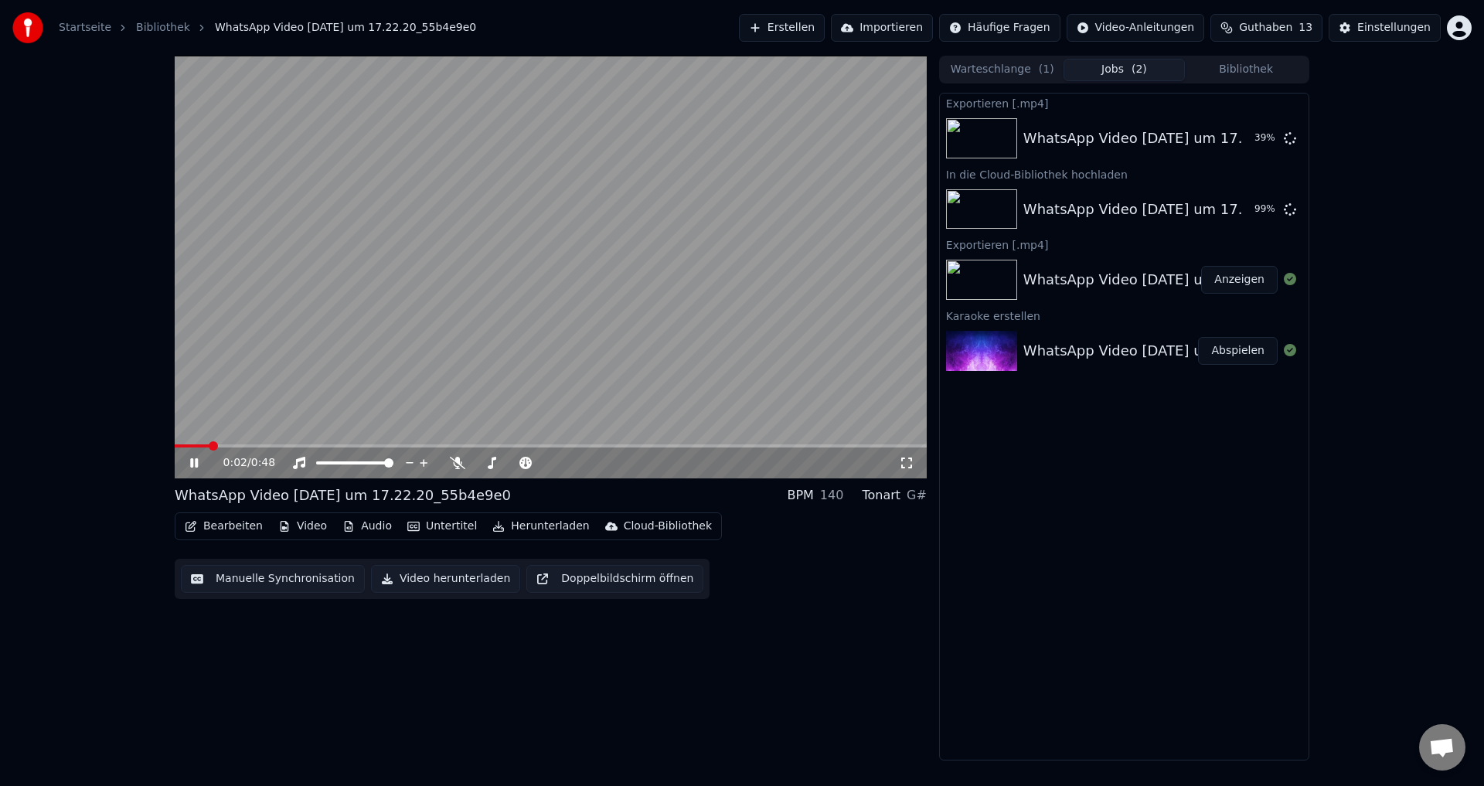
click at [914, 22] on button "Importieren" at bounding box center [882, 28] width 102 height 28
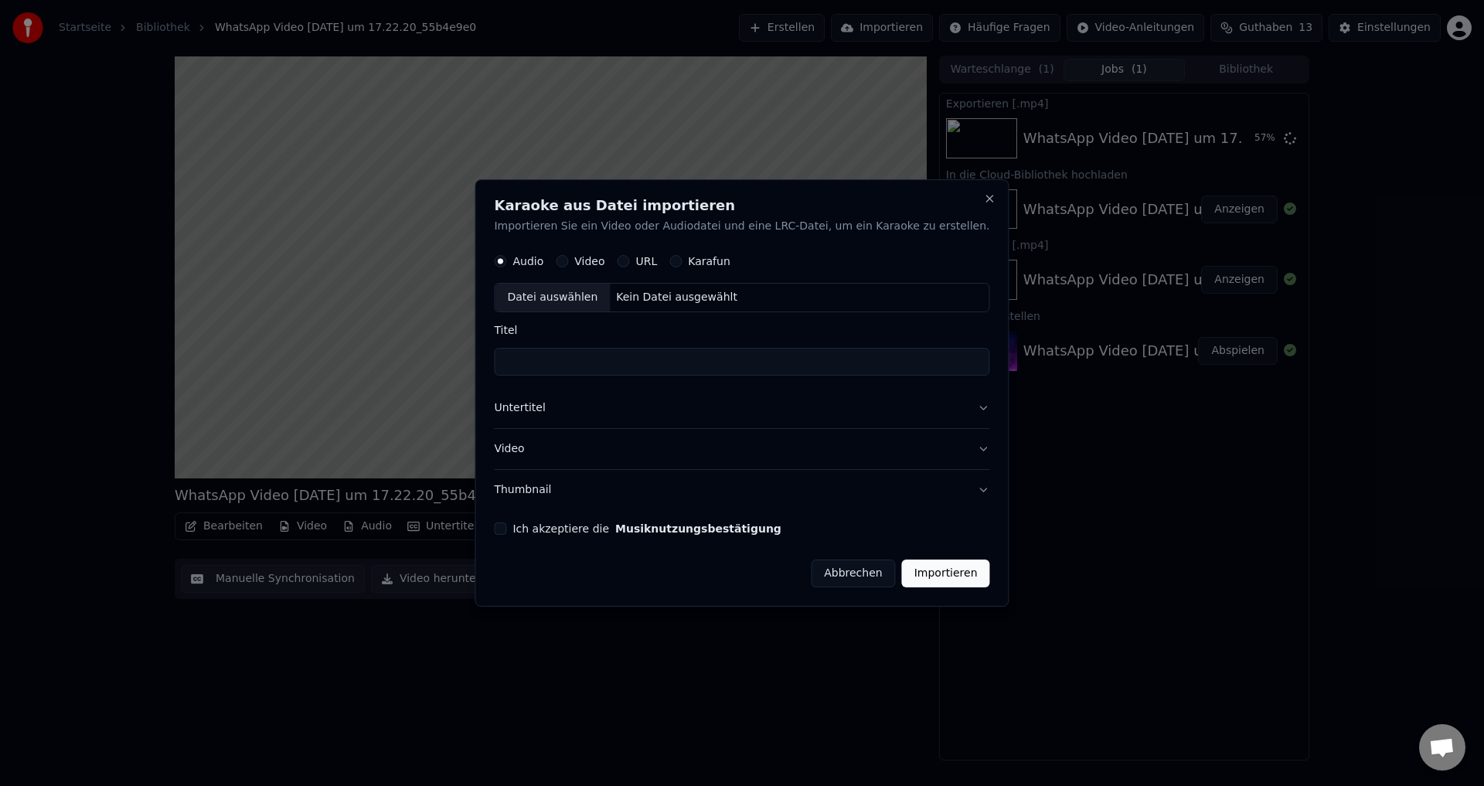
click at [839, 584] on button "Abbrechen" at bounding box center [853, 574] width 84 height 28
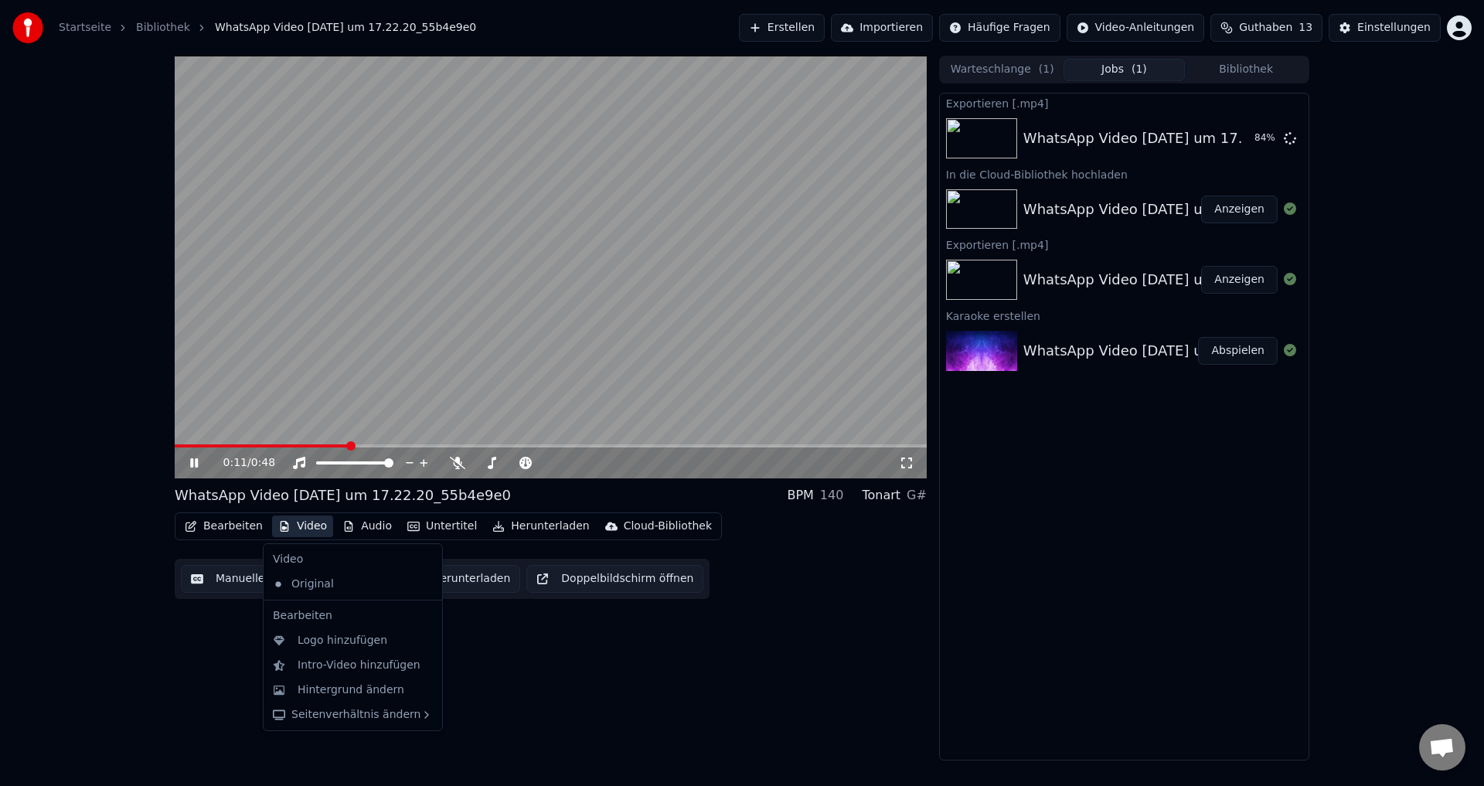
click at [292, 529] on button "Video" at bounding box center [302, 527] width 61 height 22
